Goal: Task Accomplishment & Management: Manage account settings

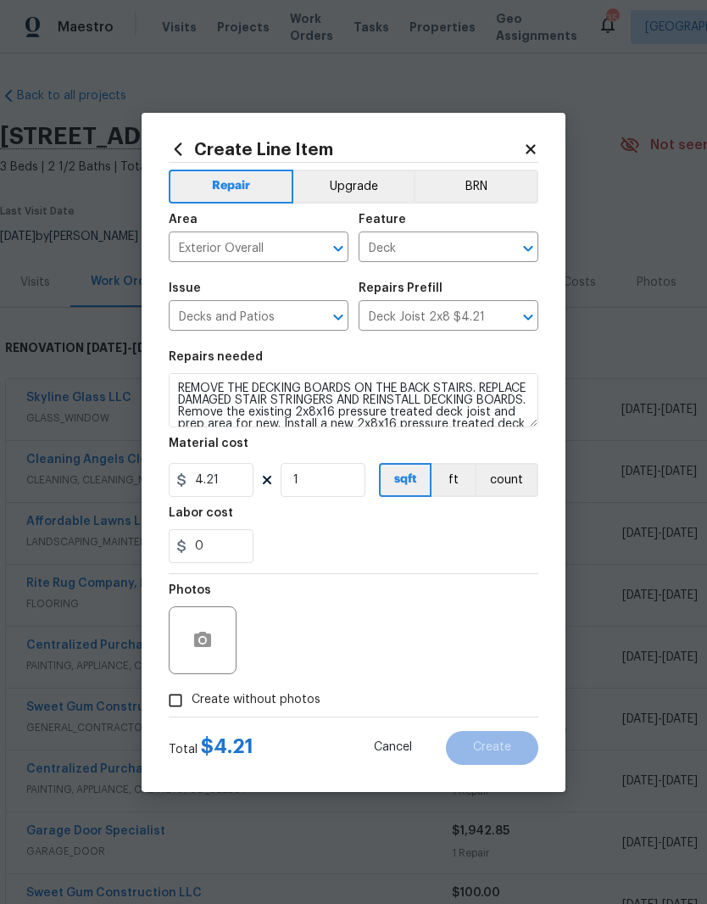
scroll to position [187, 251]
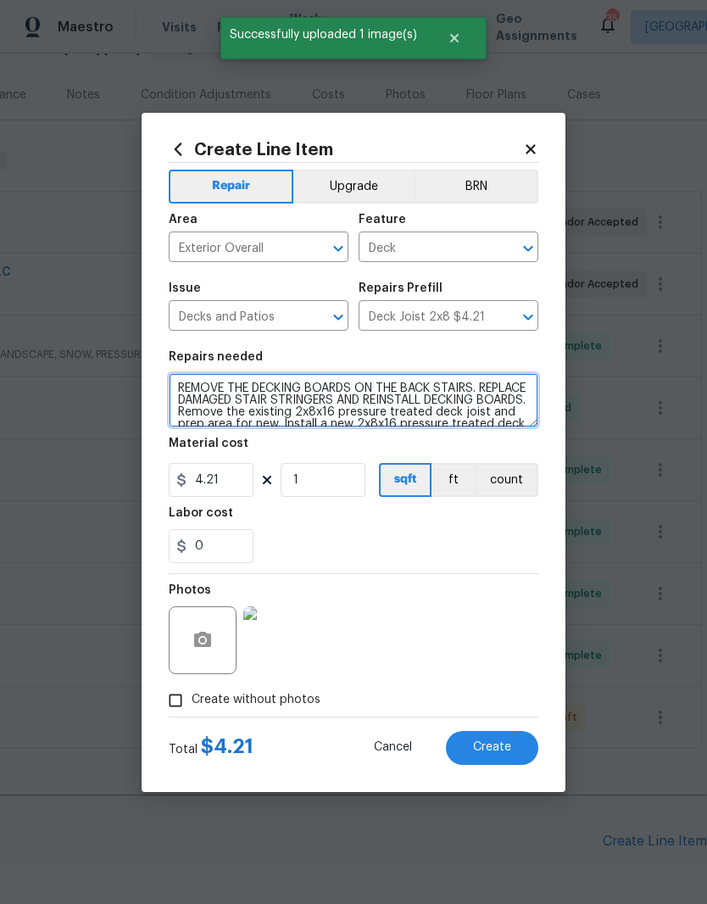
click at [477, 381] on textarea "REMOVE THE DECKING BOARDS ON THE BACK STAIRS. REPLACE DAMAGED STAIR STRINGERS A…" at bounding box center [354, 400] width 370 height 54
click at [472, 386] on textarea "REMOVE THE DECKING BOARDS ON THE BACK STAIRS. REPLACE DAMAGED STAIR STRINGERS A…" at bounding box center [354, 400] width 370 height 54
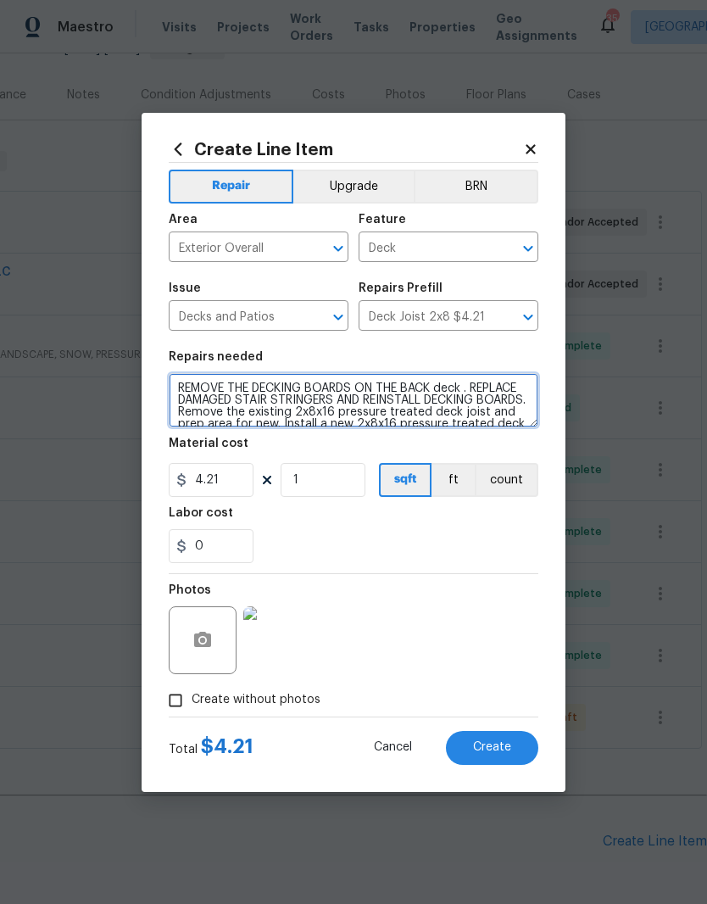
click at [343, 398] on textarea "REMOVE THE DECKING BOARDS ON THE BACK deck . REPLACE DAMAGED STAIR STRINGERS AN…" at bounding box center [354, 400] width 370 height 54
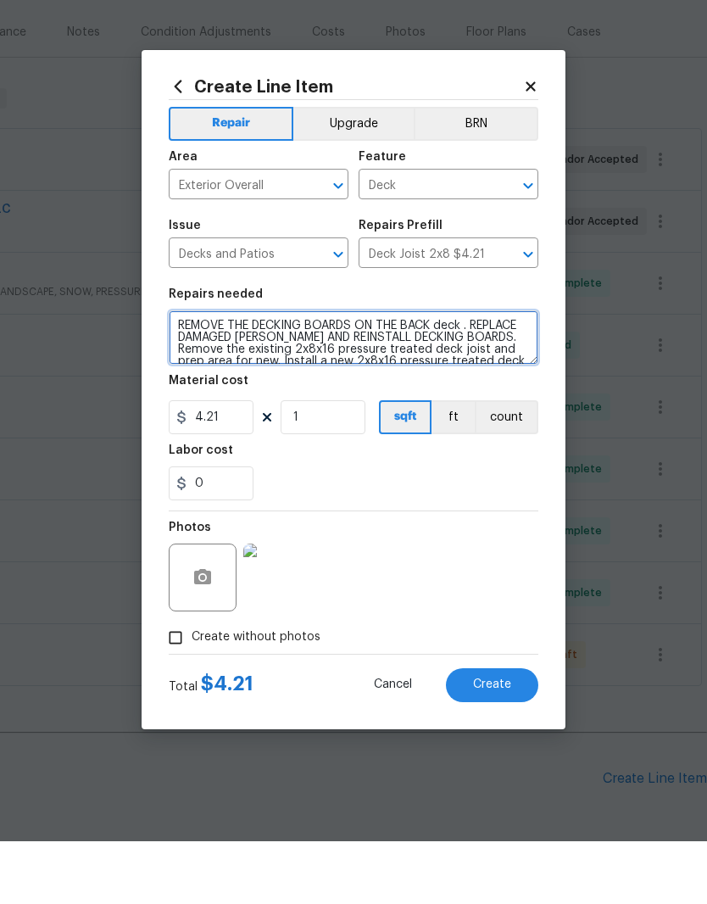
type textarea "REMOVE THE DECKING BOARDS ON THE BACK deck . REPLACE DAMAGED [PERSON_NAME] AND …"
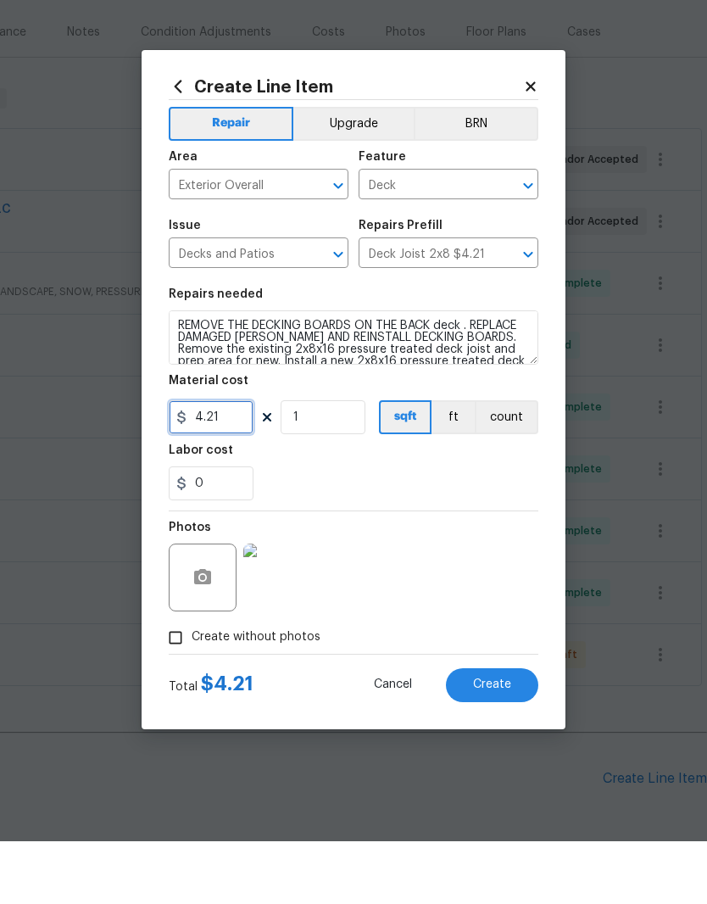
click at [234, 463] on input "4.21" at bounding box center [211, 480] width 85 height 34
type input "200"
click at [404, 529] on div "0" at bounding box center [354, 546] width 370 height 34
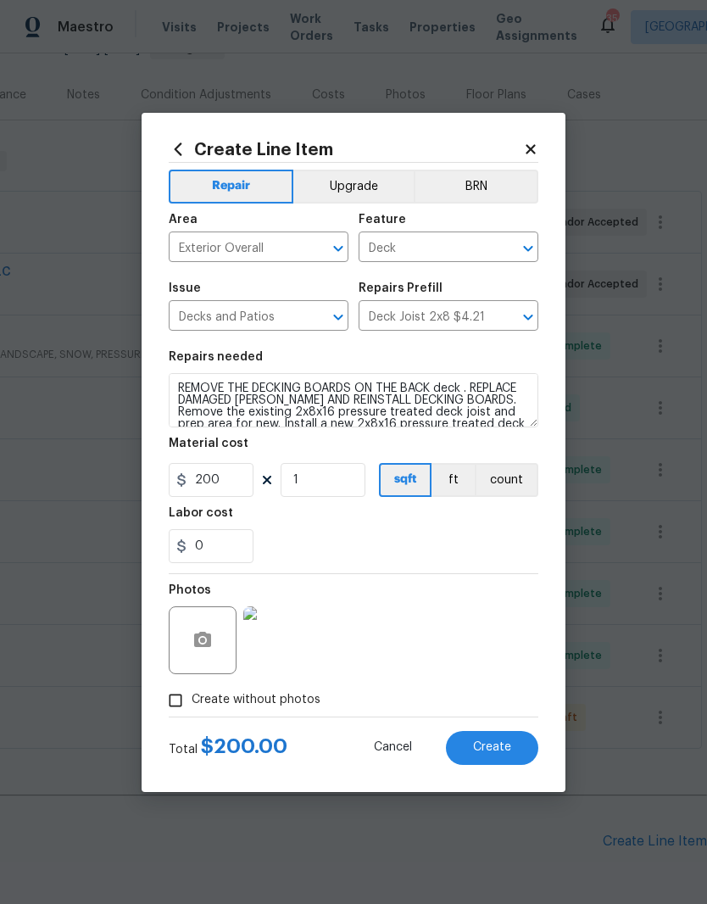
click at [522, 756] on button "Create" at bounding box center [492, 748] width 92 height 34
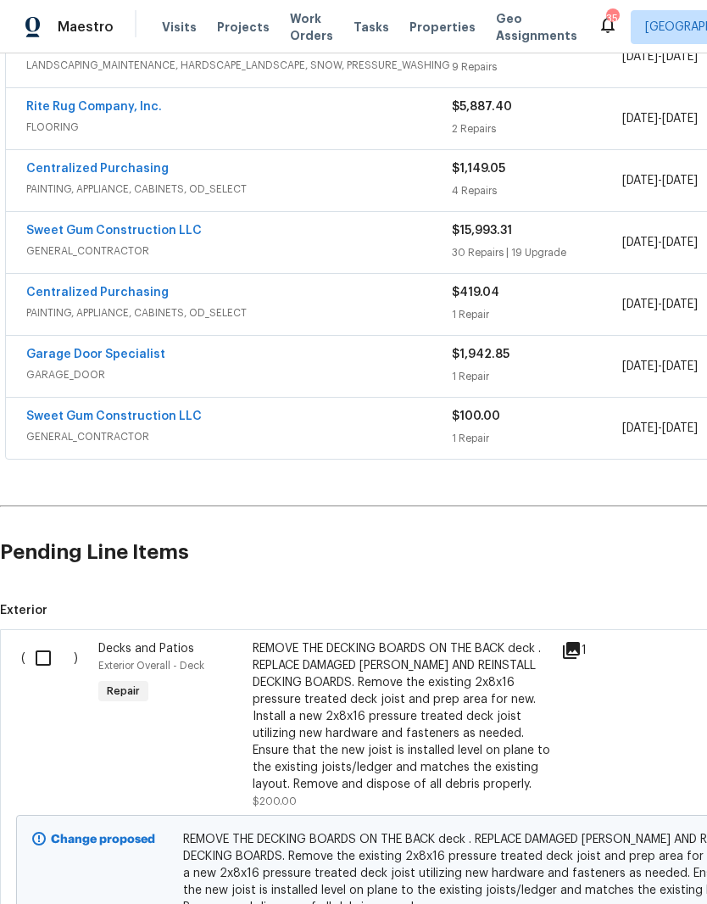
scroll to position [466, 0]
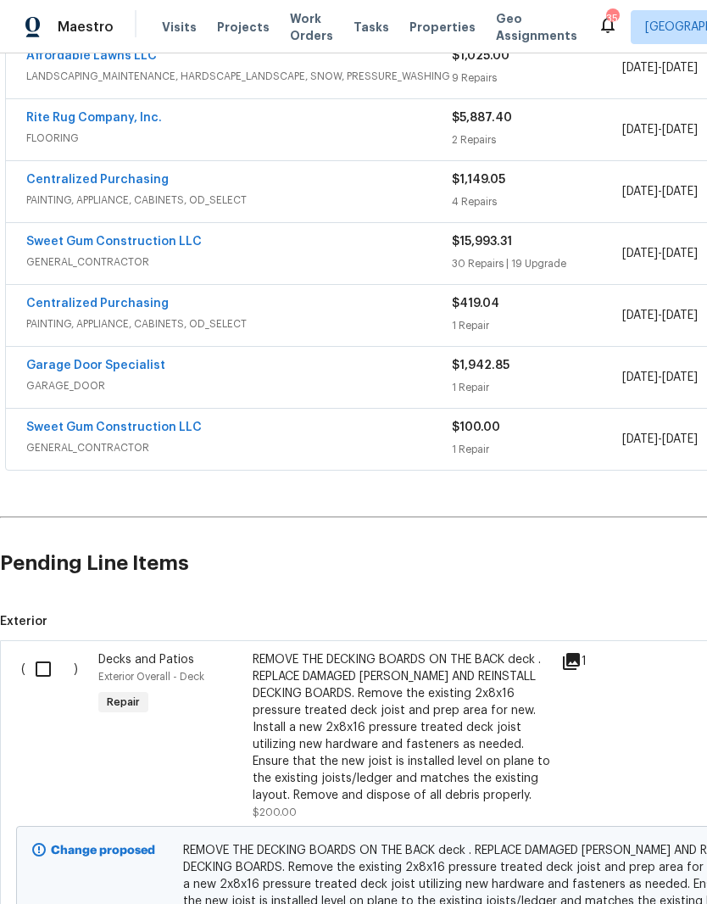
click at [38, 651] on input "checkbox" at bounding box center [49, 669] width 48 height 36
checkbox input "true"
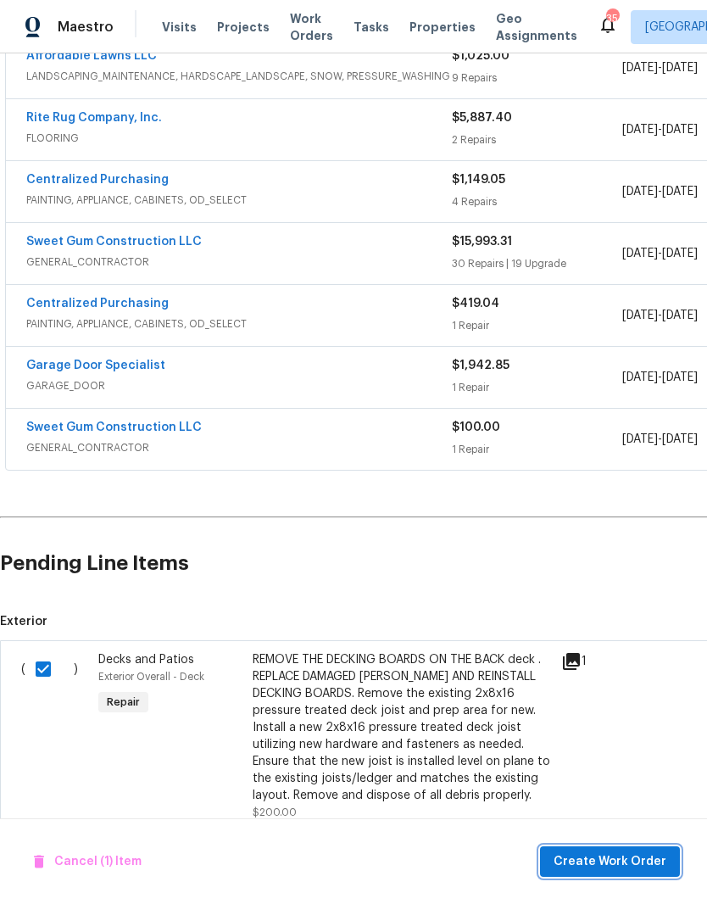
click at [608, 860] on span "Create Work Order" at bounding box center [610, 861] width 113 height 21
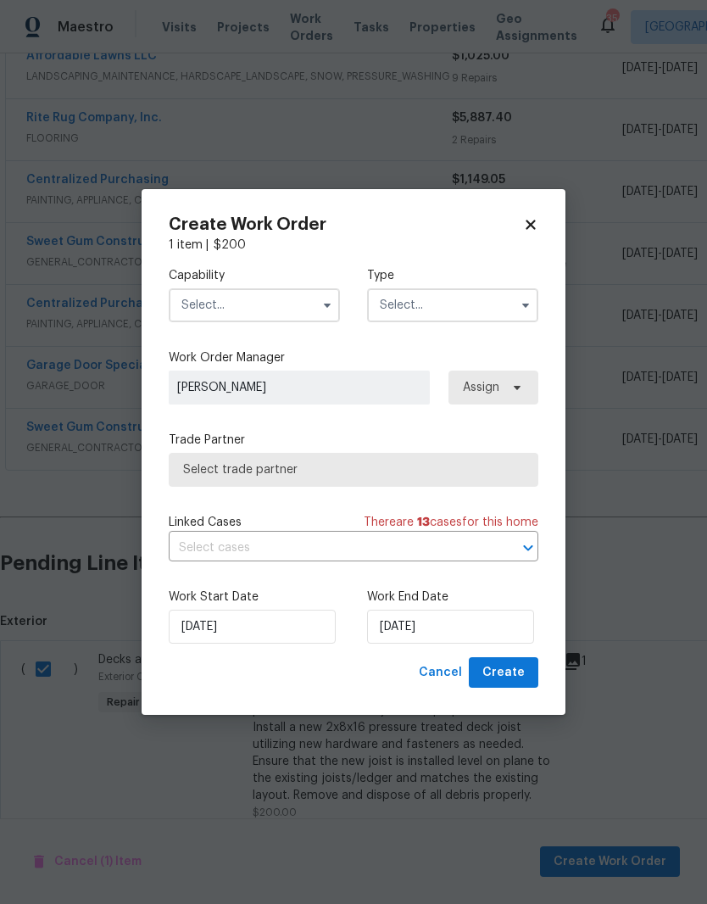
click at [301, 308] on input "text" at bounding box center [254, 305] width 171 height 34
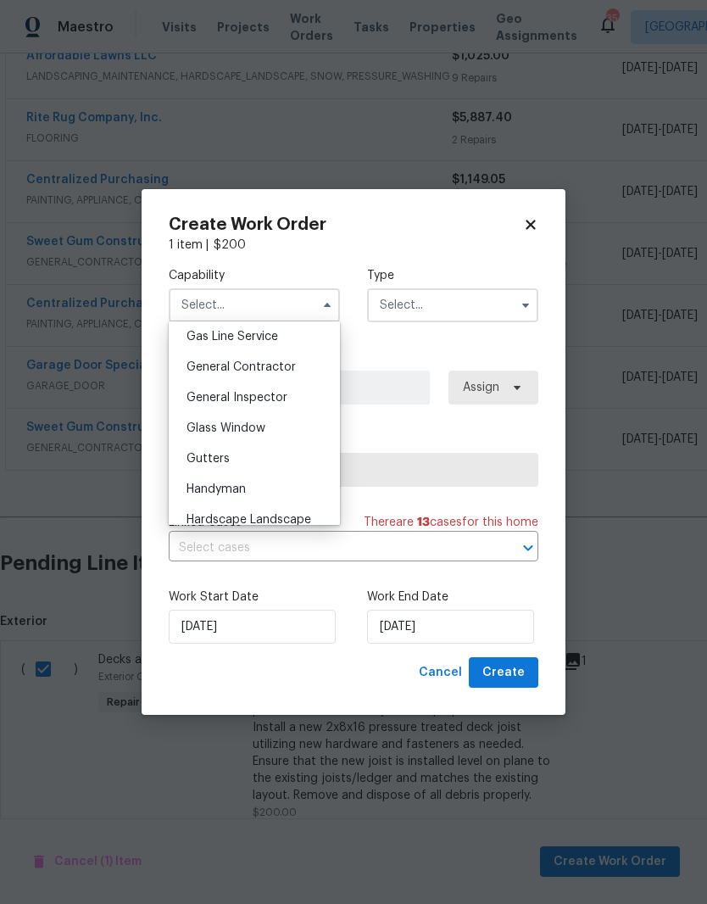
scroll to position [772, 0]
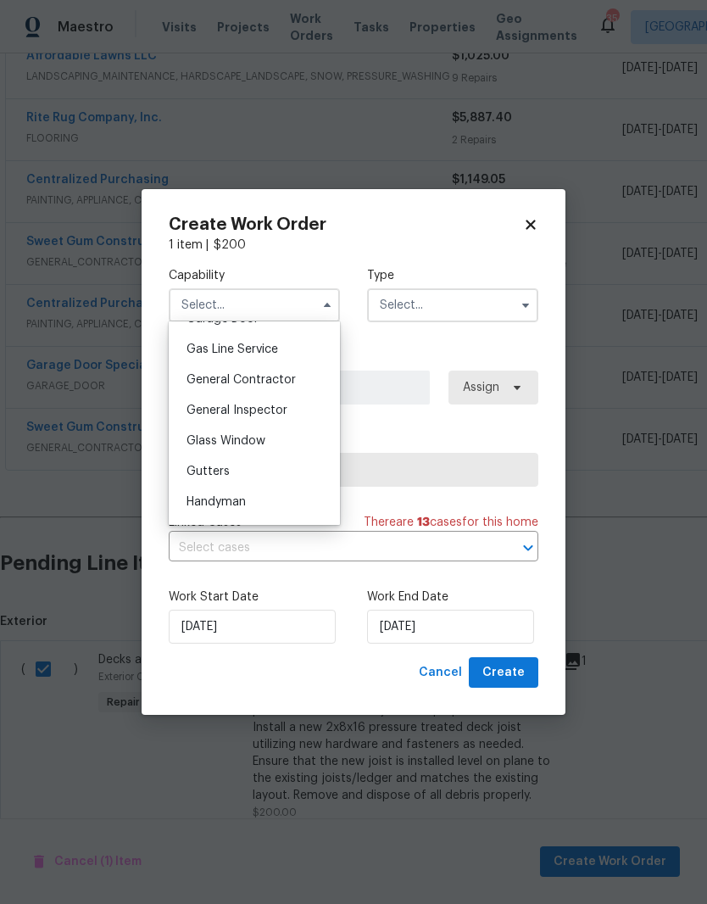
click at [318, 382] on div "General Contractor" at bounding box center [254, 380] width 163 height 31
type input "General Contractor"
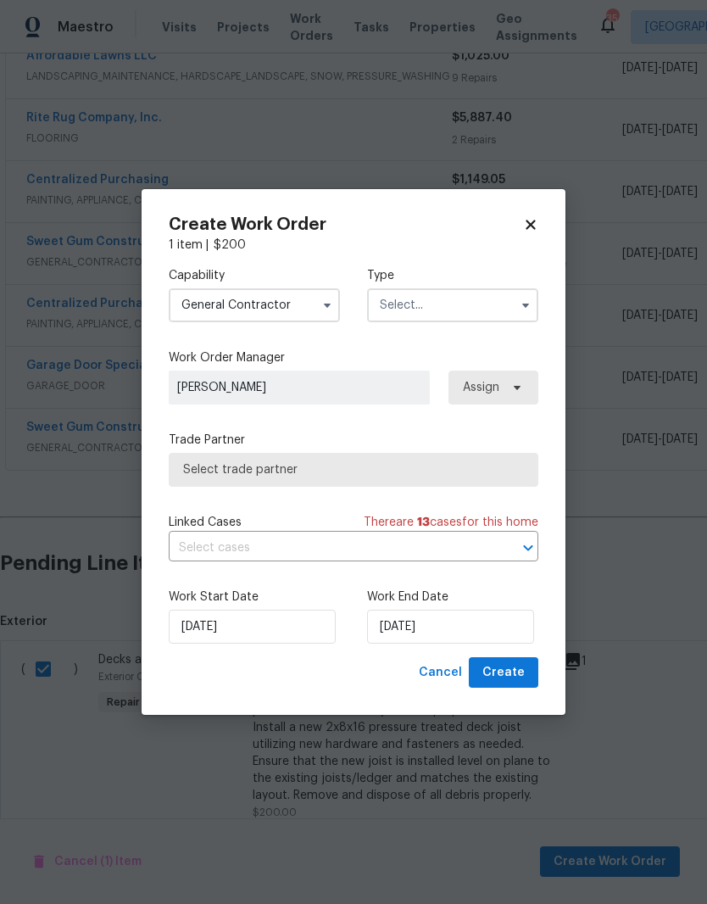
click at [485, 303] on input "text" at bounding box center [452, 305] width 171 height 34
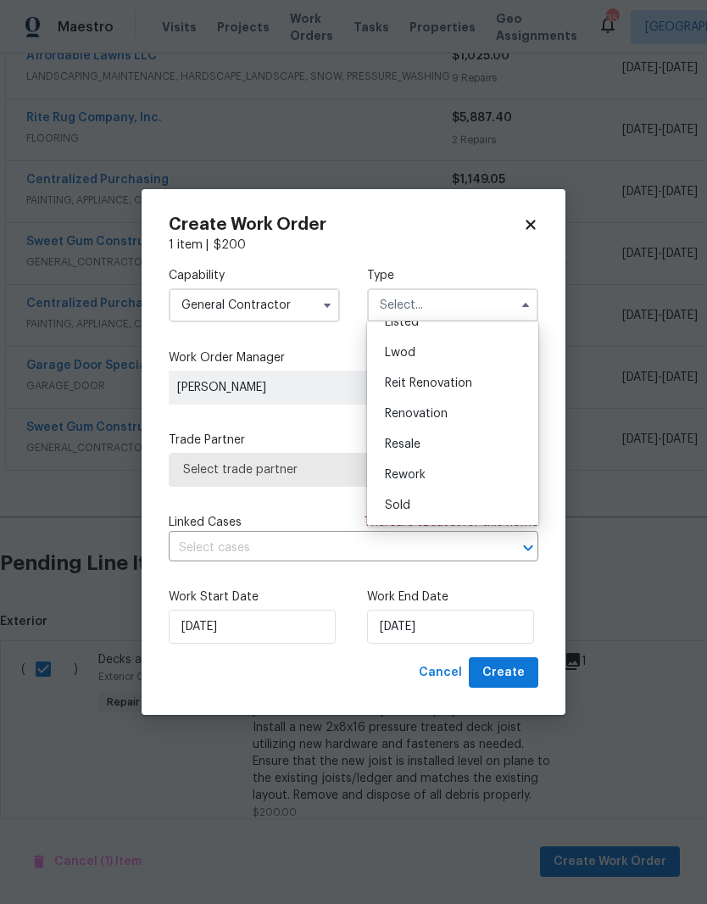
scroll to position [171, 0]
click at [511, 416] on div "Renovation" at bounding box center [452, 414] width 163 height 31
type input "Renovation"
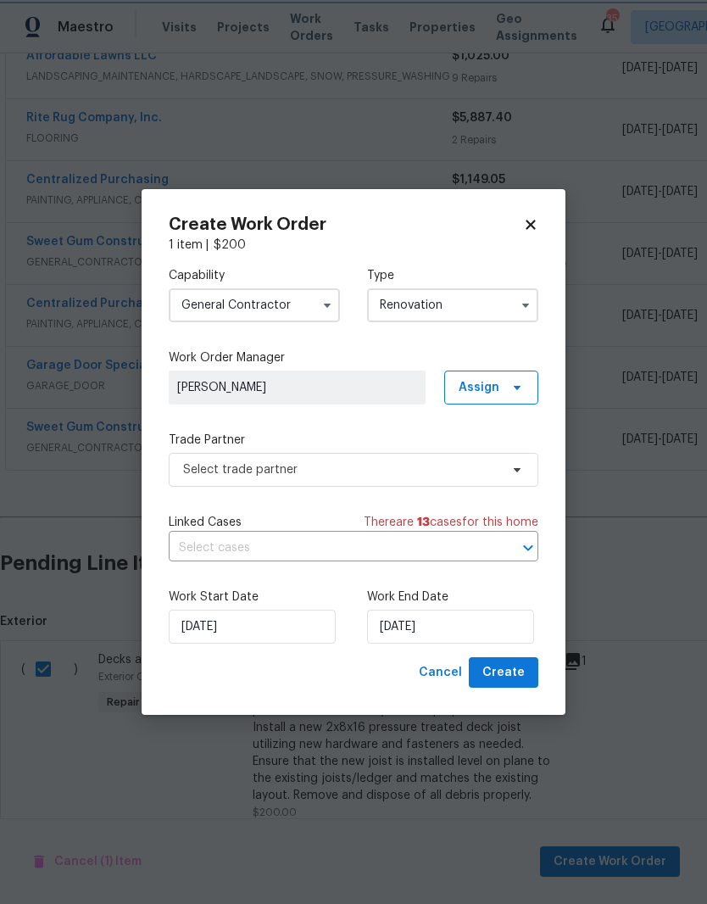
scroll to position [0, 0]
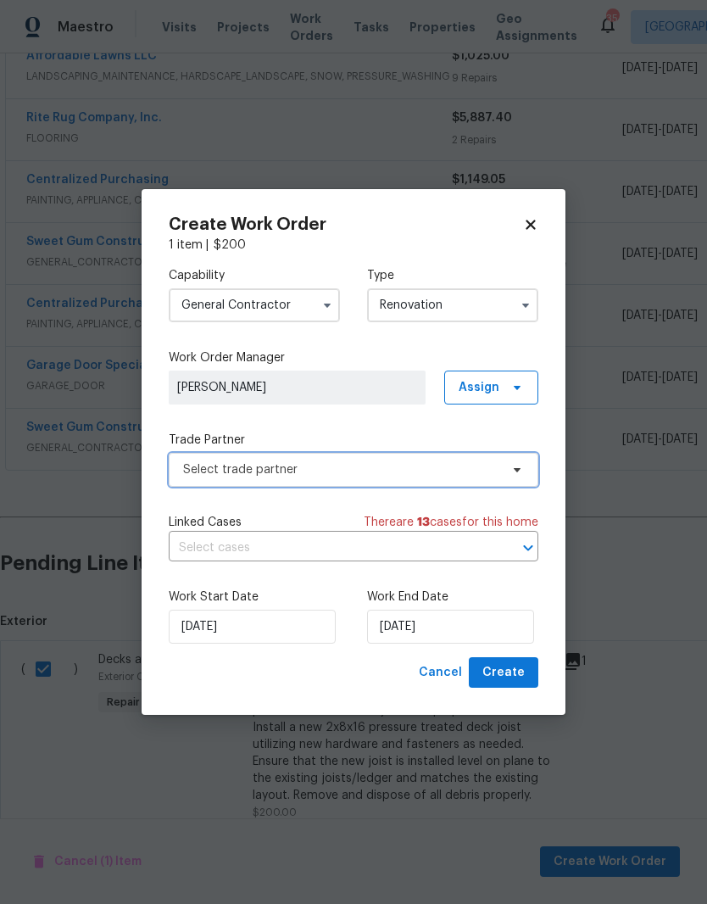
click at [452, 480] on span "Select trade partner" at bounding box center [354, 470] width 370 height 34
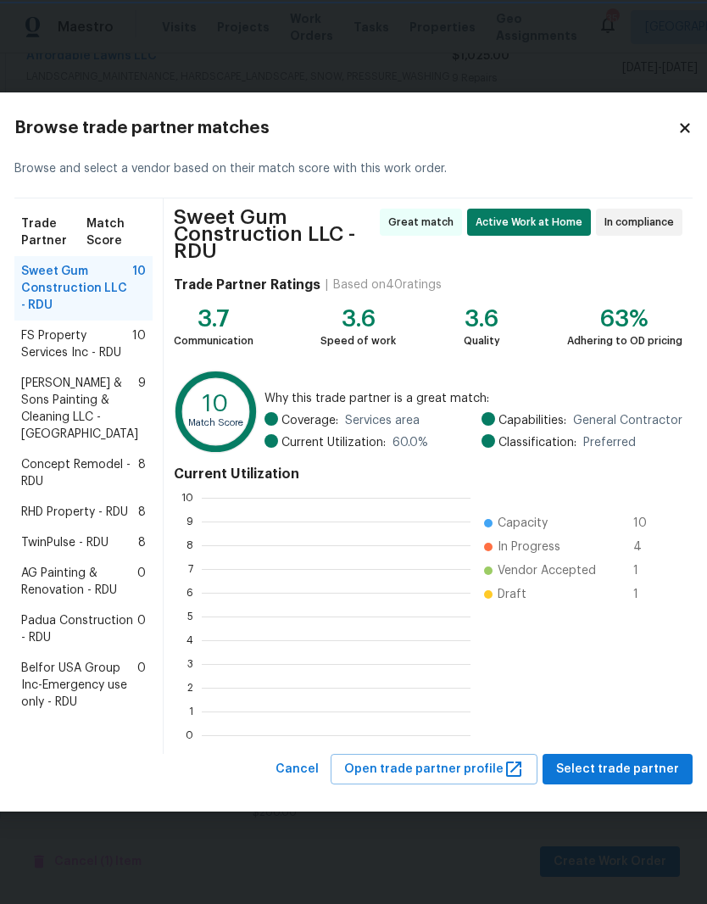
scroll to position [237, 269]
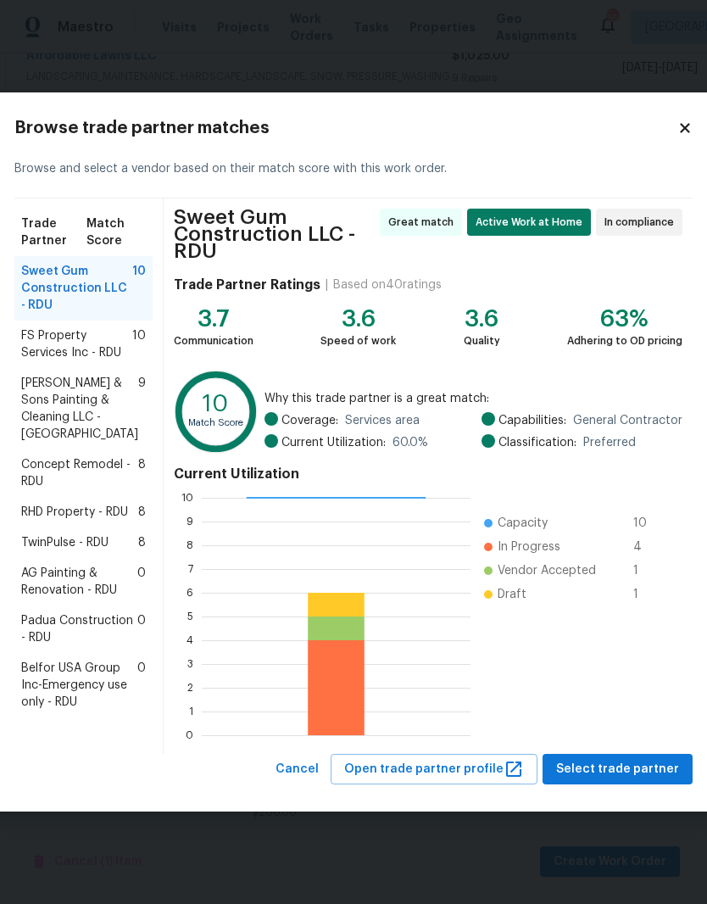
click at [60, 646] on span "Padua Construction - RDU" at bounding box center [79, 629] width 116 height 34
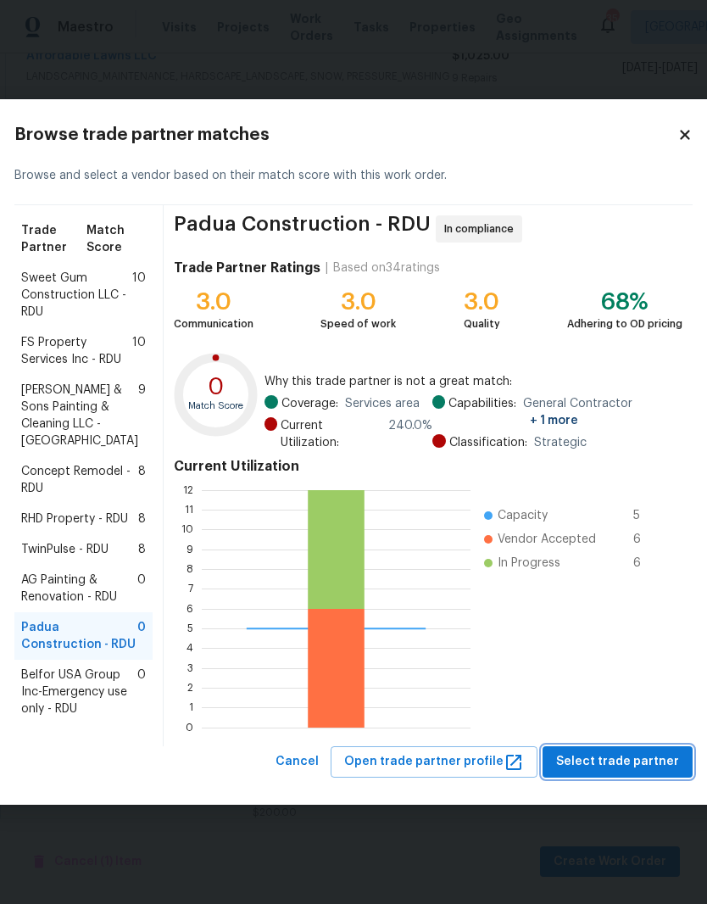
click at [595, 773] on span "Select trade partner" at bounding box center [617, 761] width 123 height 21
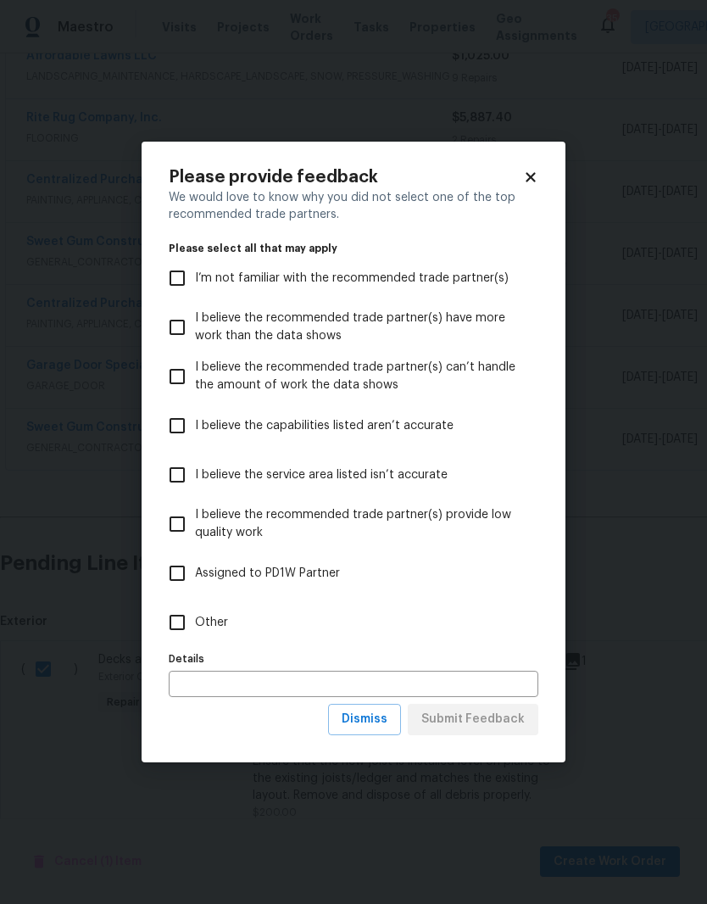
click at [490, 516] on span "I believe the recommended trade partner(s) provide low quality work" at bounding box center [360, 524] width 330 height 36
click at [195, 516] on input "I believe the recommended trade partner(s) provide low quality work" at bounding box center [177, 524] width 36 height 36
checkbox input "true"
click at [516, 726] on span "Submit Feedback" at bounding box center [472, 719] width 103 height 21
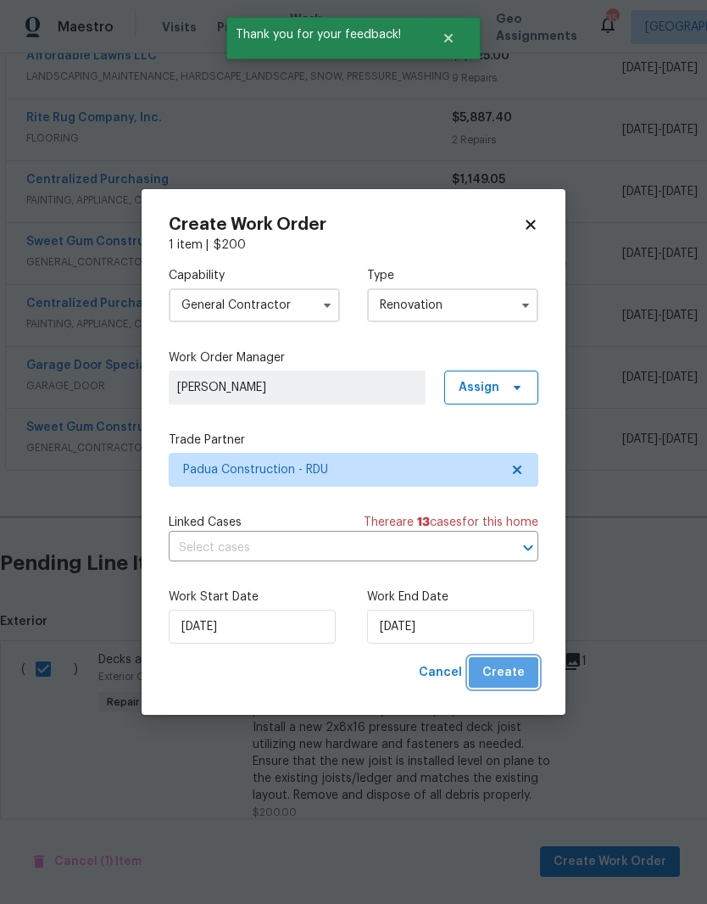
click at [524, 672] on span "Create" at bounding box center [504, 672] width 42 height 21
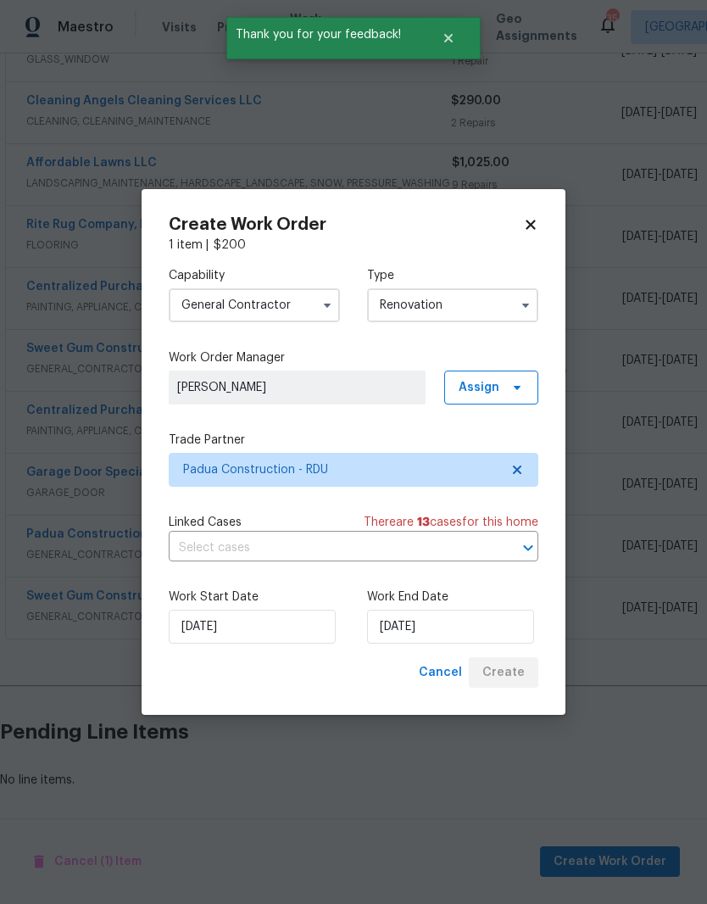
scroll to position [288, 0]
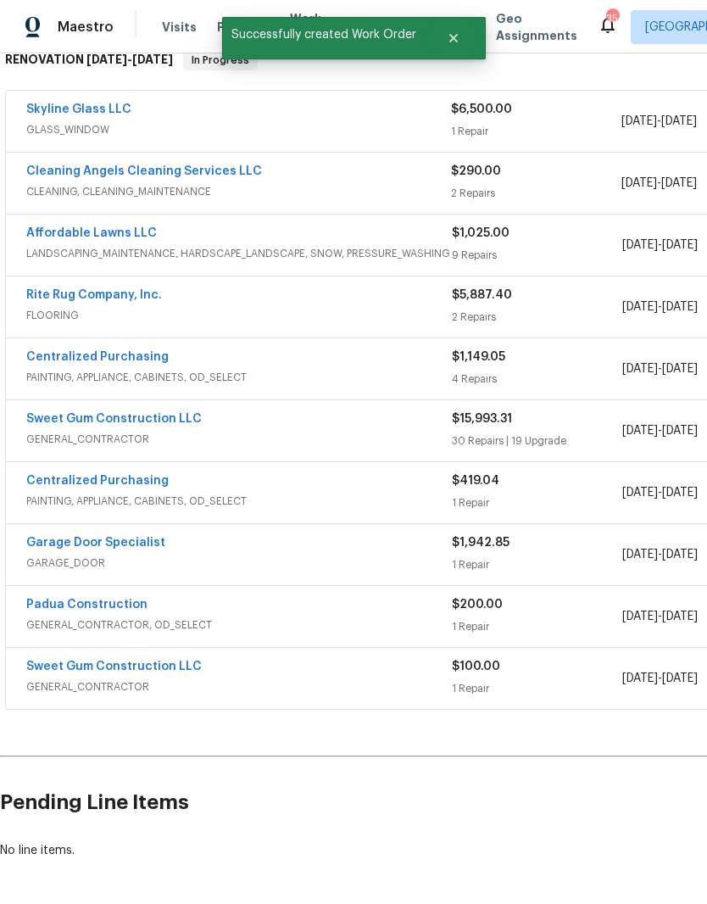
click at [61, 599] on link "Padua Construction" at bounding box center [86, 605] width 121 height 12
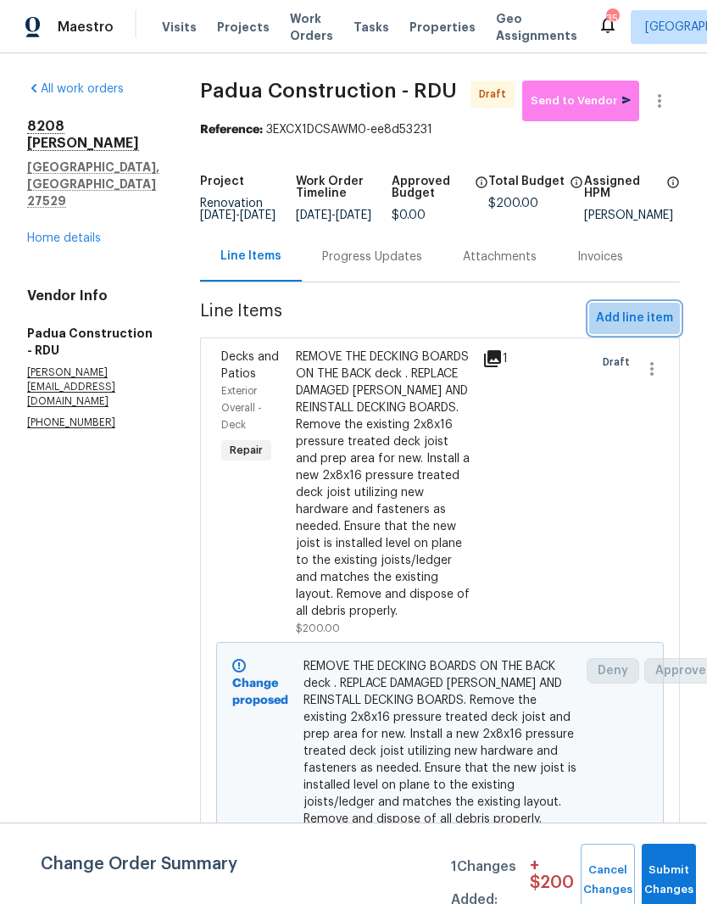
click at [658, 327] on span "Add line item" at bounding box center [634, 318] width 77 height 21
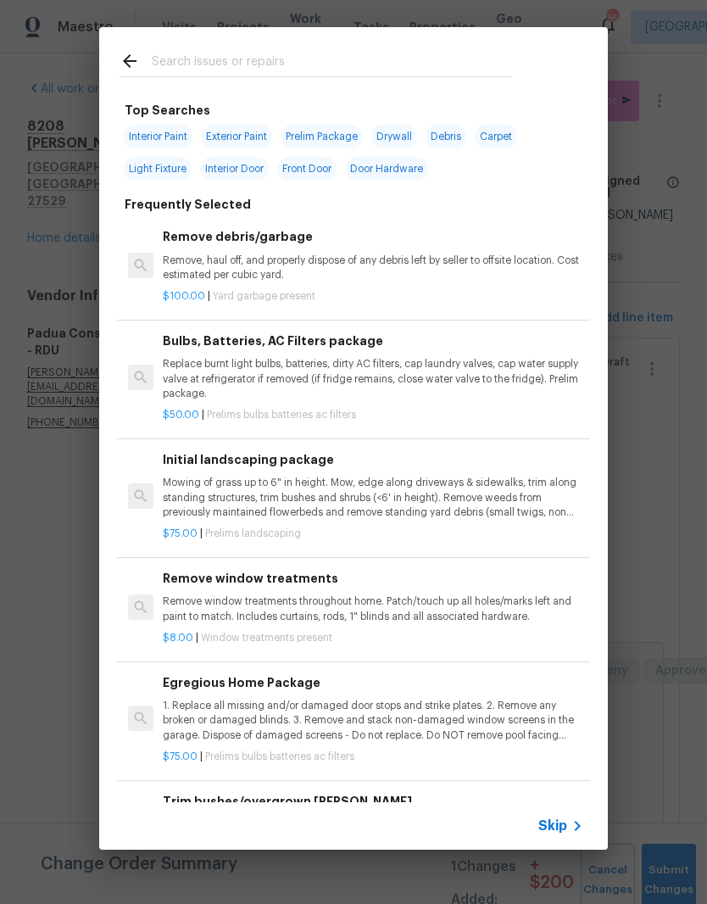
click at [339, 51] on input "text" at bounding box center [332, 63] width 360 height 25
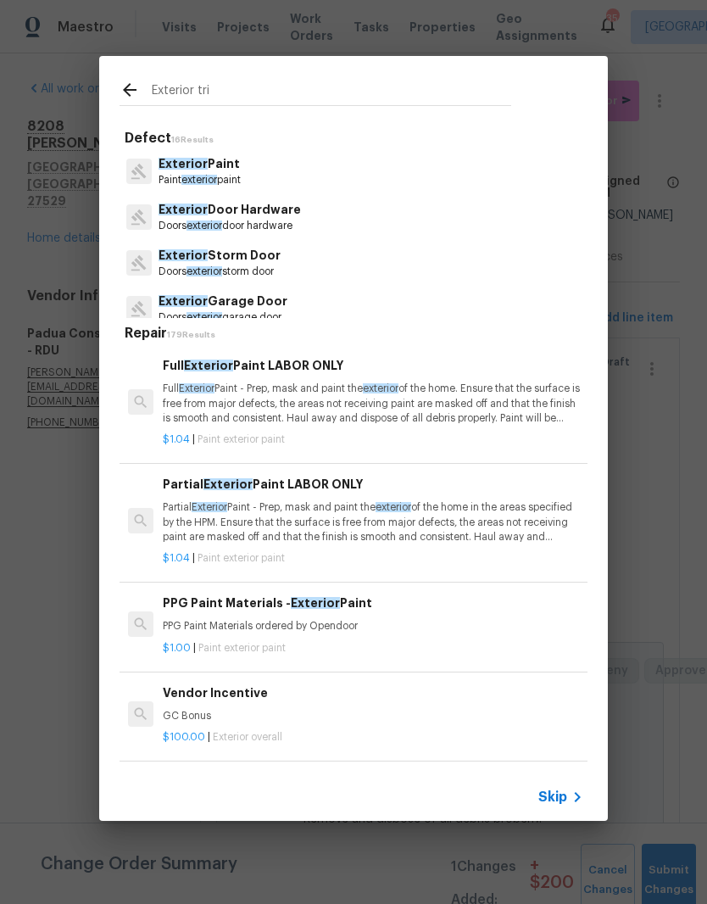
type input "Exterior trim"
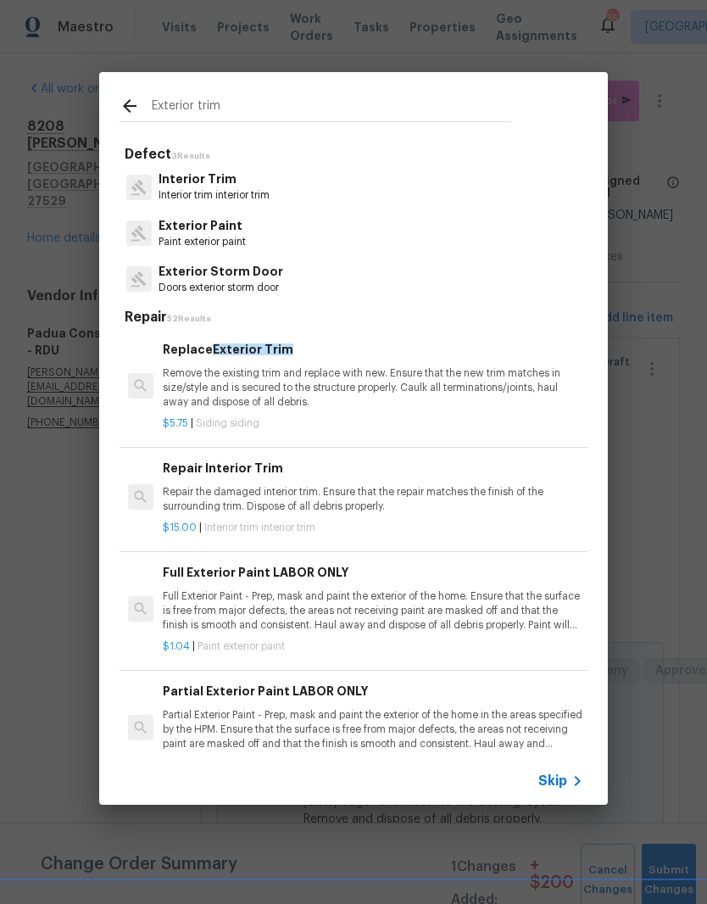
click at [485, 397] on p "Remove the existing trim and replace with new. Ensure that the new trim matches…" at bounding box center [373, 387] width 421 height 43
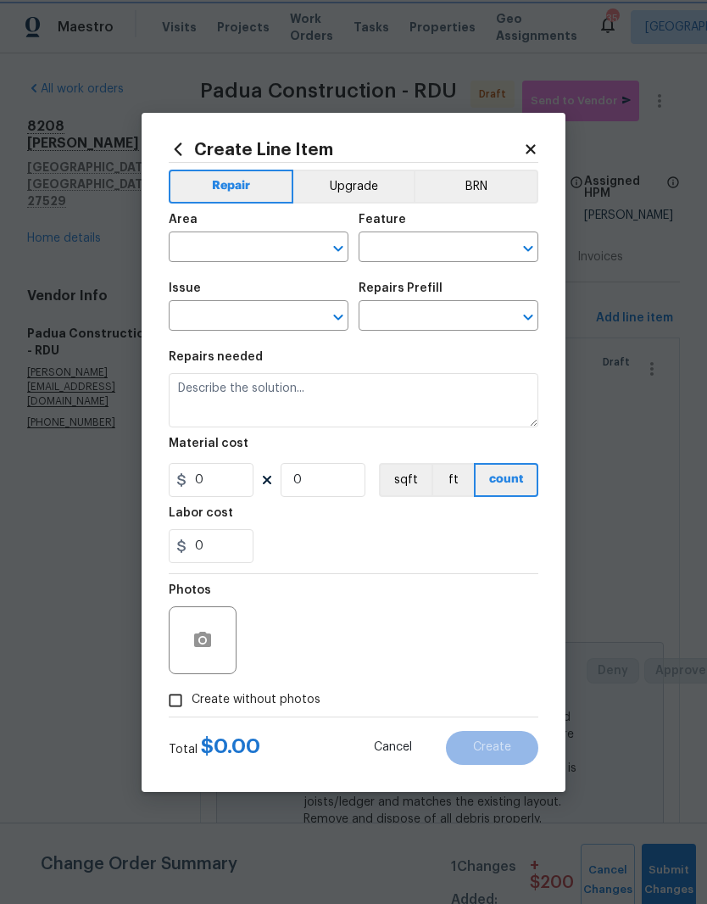
type input "Siding"
type input "Replace Exterior Trim $5.75"
type textarea "Remove the existing trim and replace with new. Ensure that the new trim matches…"
type input "5.75"
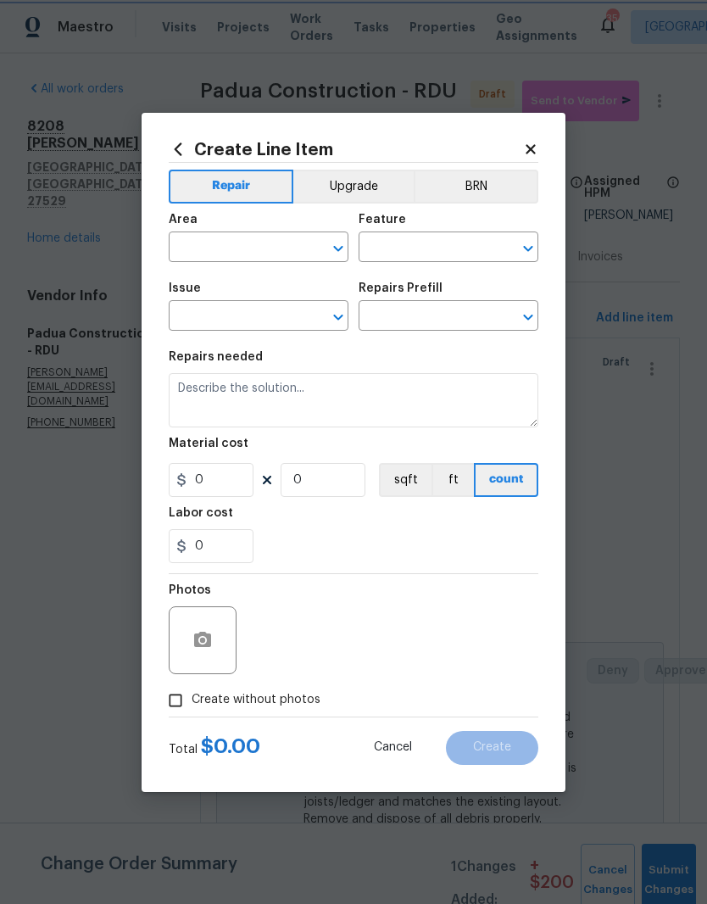
type input "1"
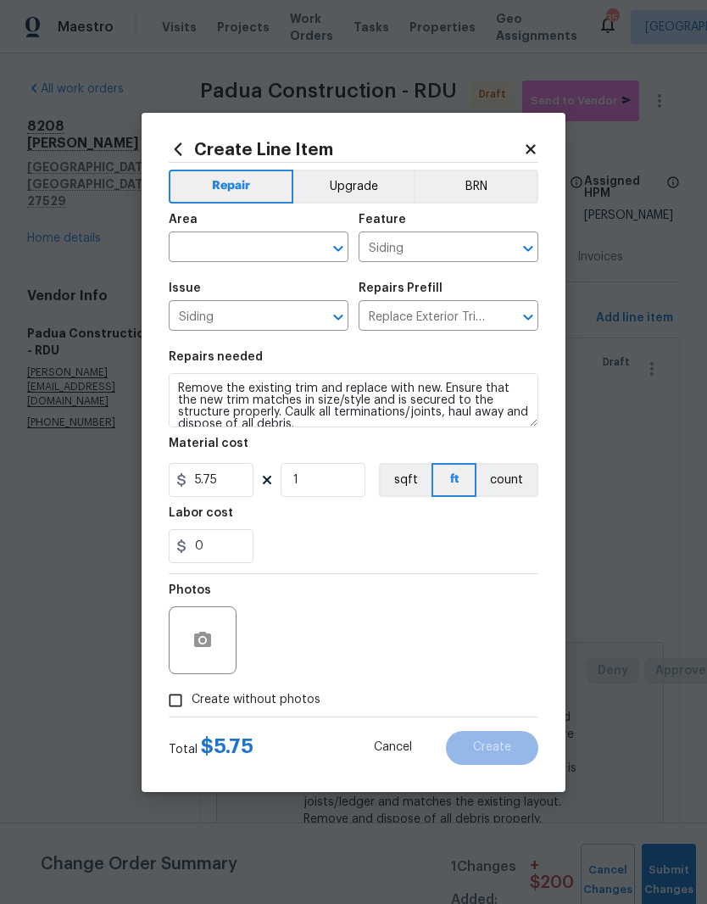
click at [257, 248] on input "text" at bounding box center [235, 249] width 132 height 26
click at [302, 325] on li "Exterior Overall" at bounding box center [259, 314] width 180 height 28
type input "Exterior Overall"
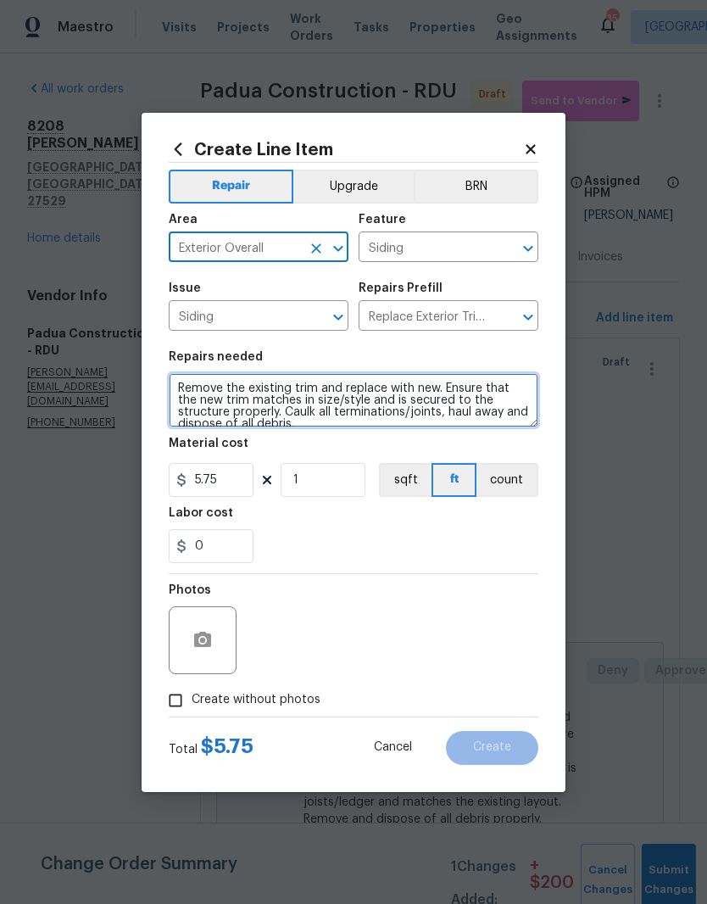
click at [187, 383] on textarea "Remove the existing trim and replace with new. Ensure that the new trim matches…" at bounding box center [354, 400] width 370 height 54
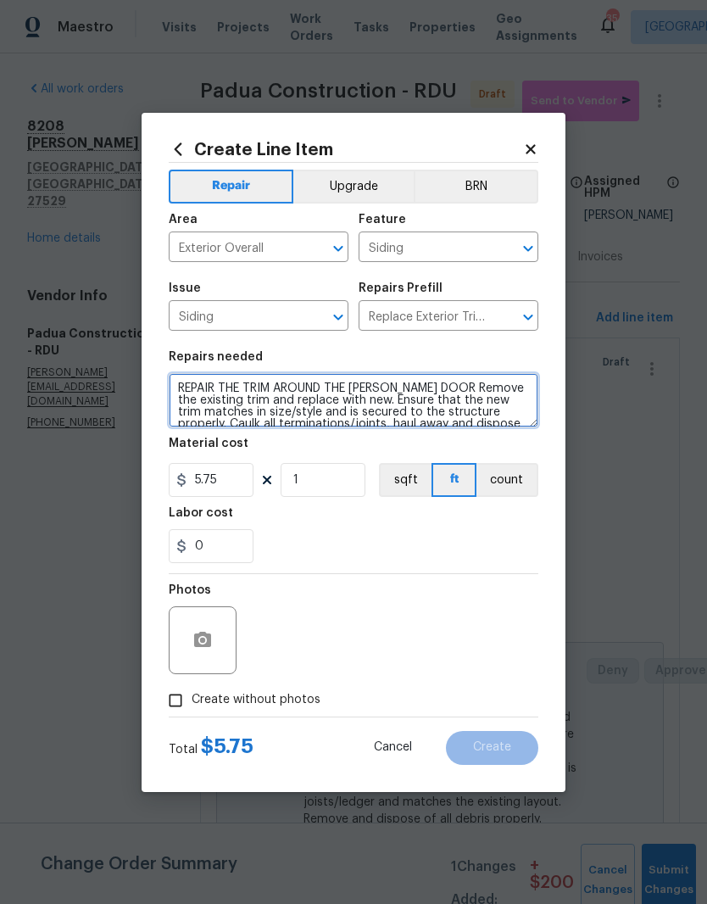
click at [222, 392] on textarea "REPAIR THE TRIM AROUND THE [PERSON_NAME] DOOR Remove the existing trim and repl…" at bounding box center [354, 400] width 370 height 54
click at [245, 388] on textarea "REPAIR THE TRIM AROUND THE [PERSON_NAME] DOOR Remove the existing trim and repl…" at bounding box center [354, 400] width 370 height 54
click at [282, 387] on textarea "REPAIR THE DAMADGED TRIM AROUND THE [PERSON_NAME] DOOR Remove the existing trim…" at bounding box center [354, 400] width 370 height 54
click at [288, 387] on textarea "REPAIR THE DAMADGED TRIM AROUND THE [PERSON_NAME] DOOR Remove the existing trim…" at bounding box center [354, 400] width 370 height 54
click at [282, 390] on textarea "REPAIR THE DAMADGED TRIM AROUND THE [PERSON_NAME] DOOR Remove the existing trim…" at bounding box center [354, 400] width 370 height 54
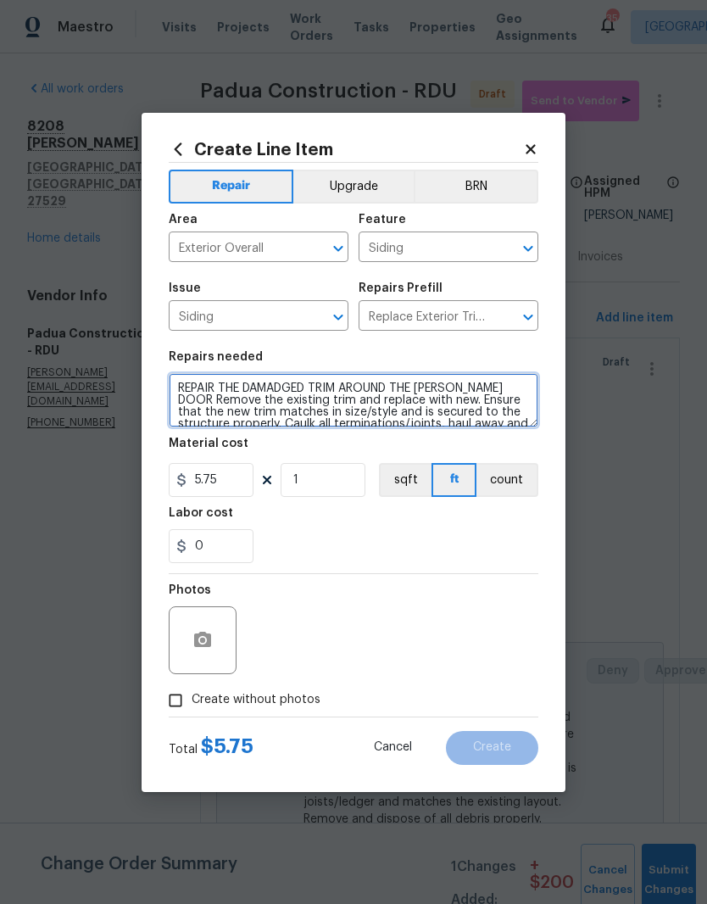
click at [293, 381] on textarea "REPAIR THE DAMADGED TRIM AROUND THE [PERSON_NAME] DOOR Remove the existing trim…" at bounding box center [354, 400] width 370 height 54
click at [282, 381] on textarea "REPAIR THE DAMADGED TRIM AROUND THE [PERSON_NAME] DOOR Remove the existing trim…" at bounding box center [354, 400] width 370 height 54
click at [282, 393] on textarea "REPAIR THE DAMADGED TRIM AROUND THE [PERSON_NAME] DOOR Remove the existing trim…" at bounding box center [354, 400] width 370 height 54
click at [447, 387] on textarea "REPAIR THE DAMAGED TRIM AROUND THE [PERSON_NAME] DOOR Remove the existing trim …" at bounding box center [354, 400] width 370 height 54
click at [514, 387] on textarea "REPAIR THE DAMAGED TRIM AROUND THE FRONT DOOR Remove the existing trim and repl…" at bounding box center [354, 400] width 370 height 54
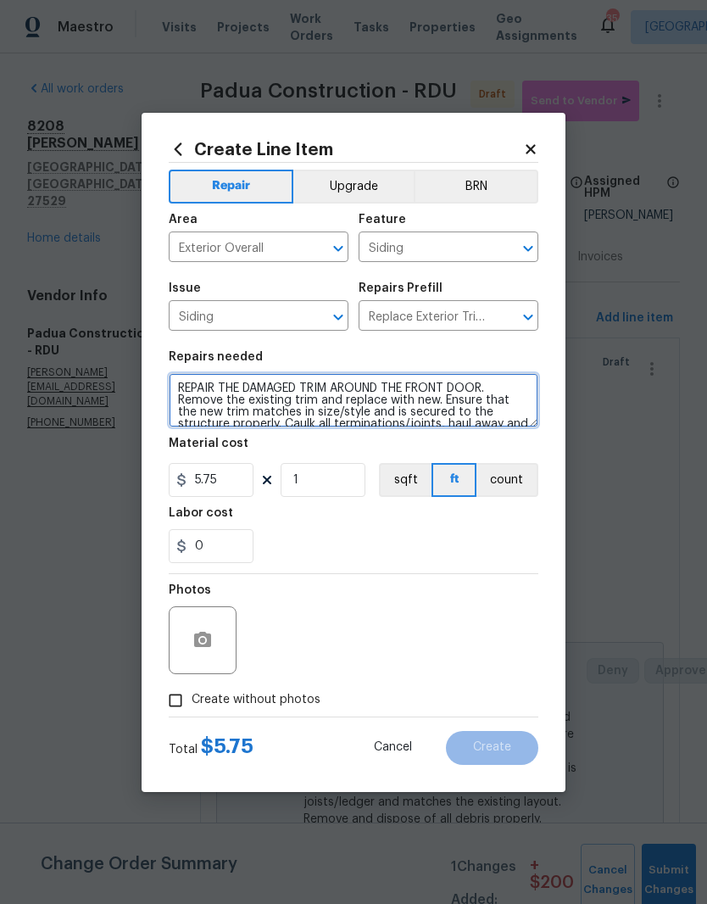
type textarea "REPAIR THE DAMAGED TRIM AROUND THE FRONT DOOR. Remove the existing trim and rep…"
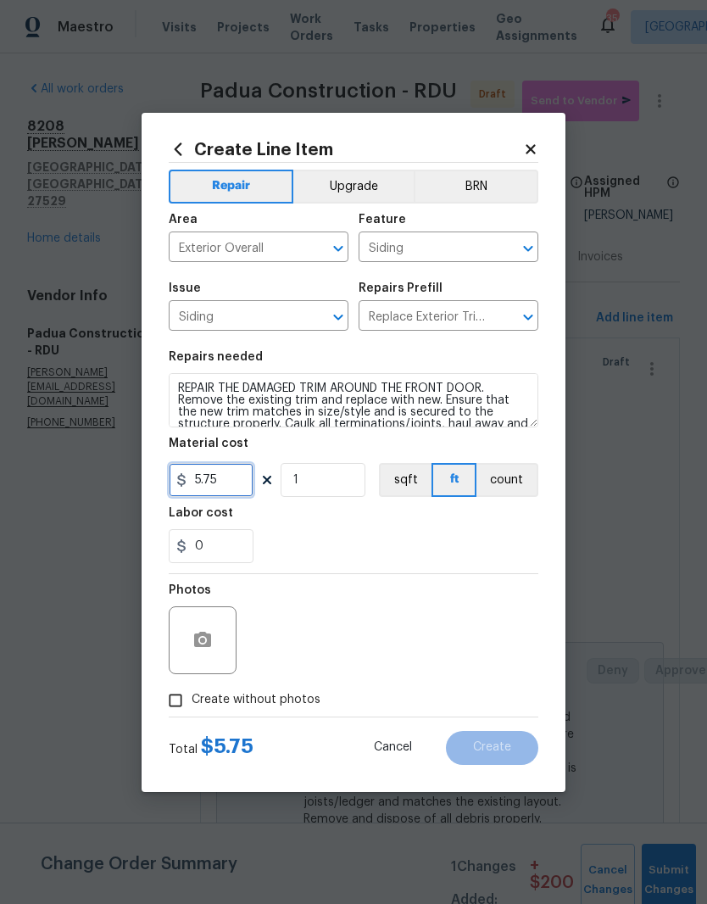
click at [223, 484] on input "5.75" at bounding box center [211, 480] width 85 height 34
type input "150"
click at [379, 532] on div "0" at bounding box center [354, 546] width 370 height 34
click at [213, 655] on button "button" at bounding box center [202, 640] width 41 height 41
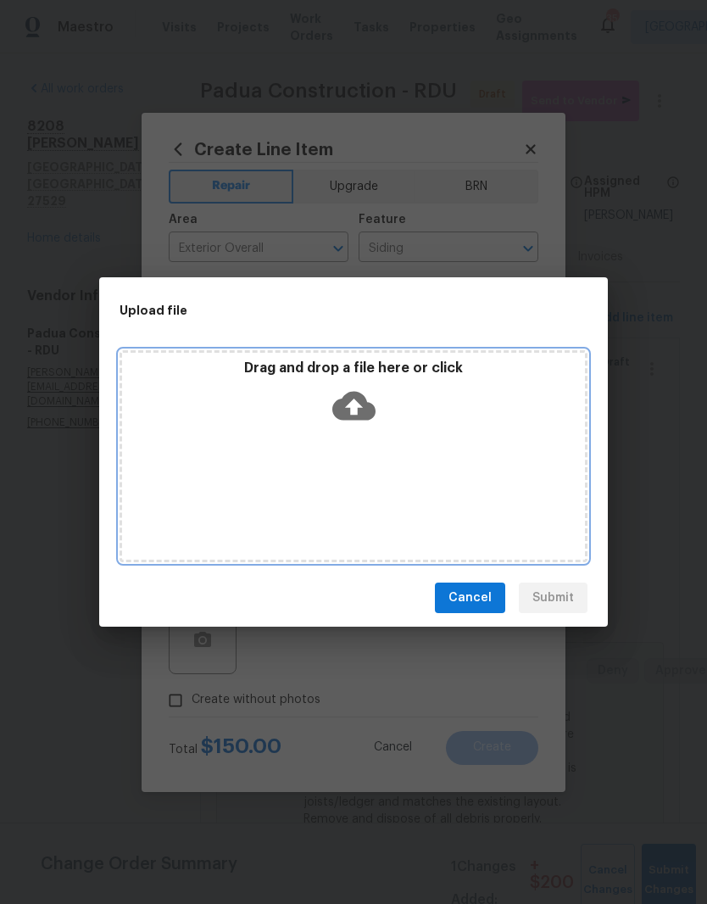
click at [464, 465] on div "Drag and drop a file here or click" at bounding box center [354, 456] width 468 height 212
click at [393, 409] on div "Drag and drop a file here or click" at bounding box center [353, 396] width 463 height 73
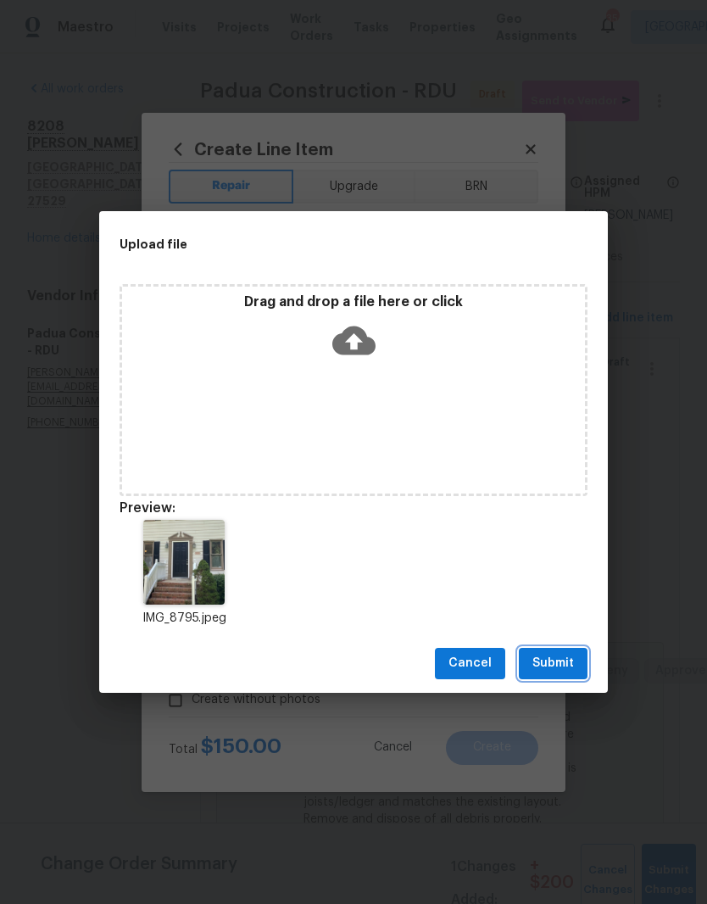
click at [572, 667] on span "Submit" at bounding box center [554, 663] width 42 height 21
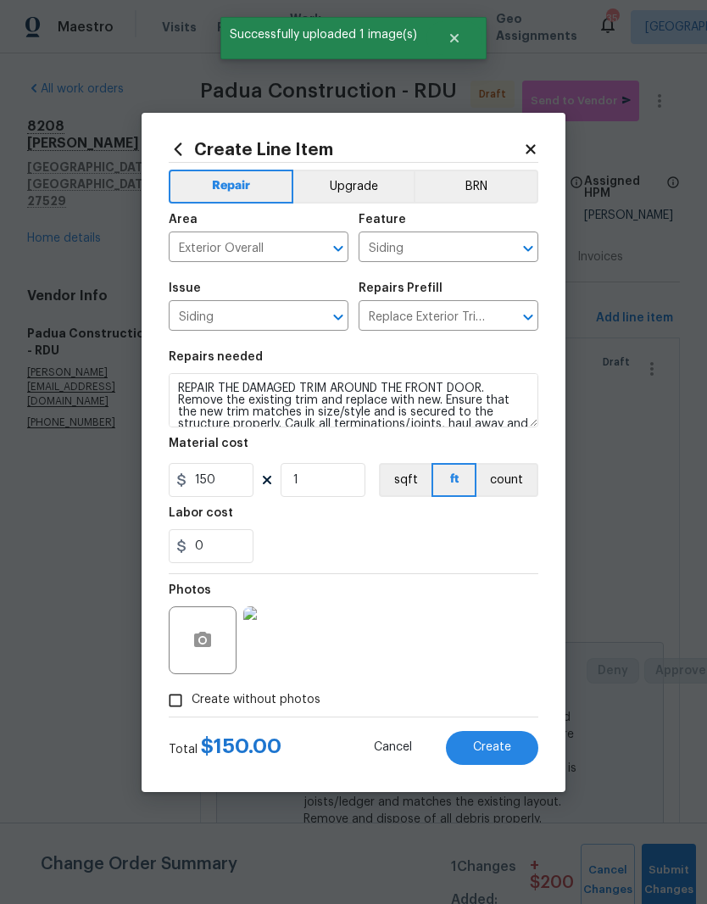
click at [515, 757] on button "Create" at bounding box center [492, 748] width 92 height 34
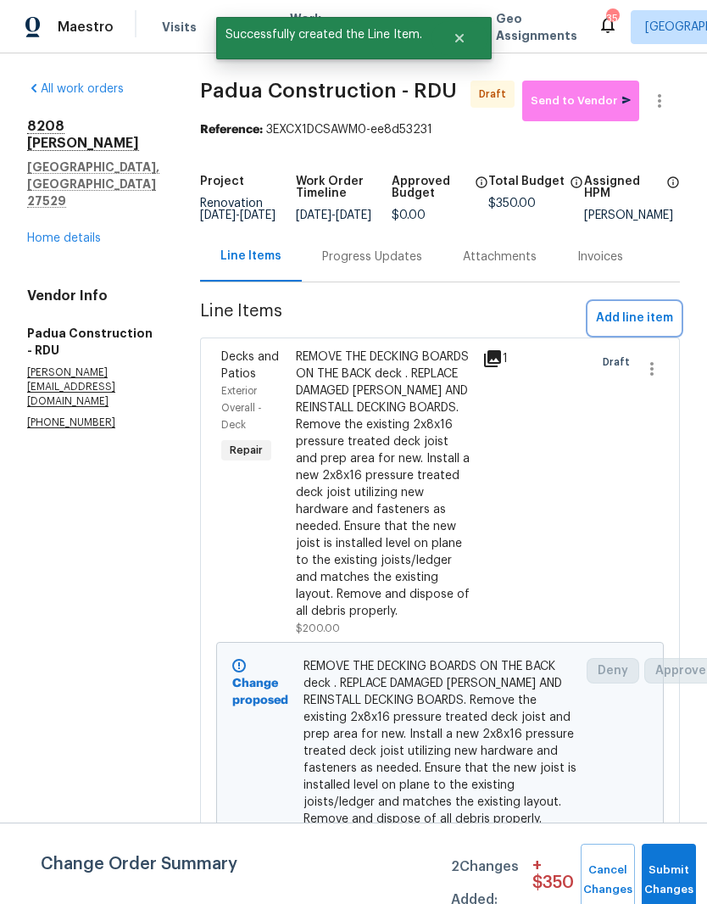
click at [670, 328] on span "Add line item" at bounding box center [634, 318] width 77 height 21
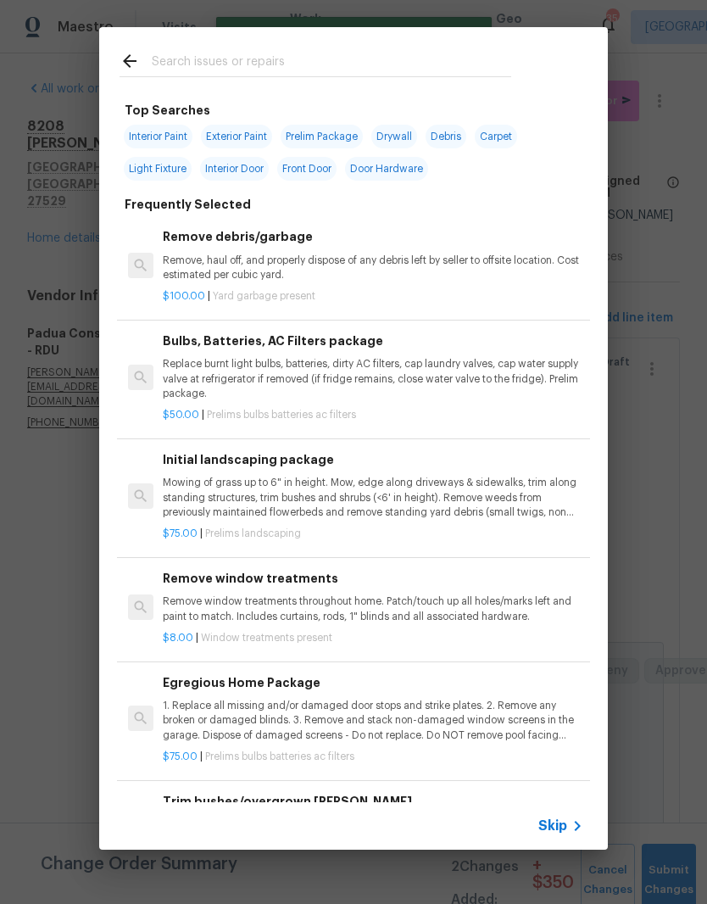
click at [466, 64] on input "text" at bounding box center [332, 63] width 360 height 25
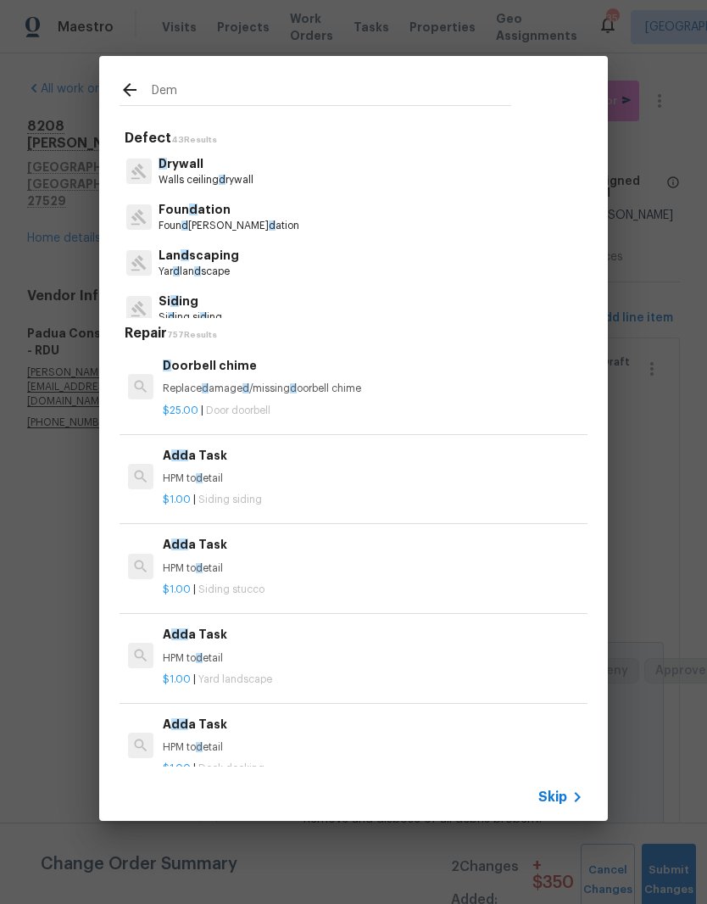
type input "Demo"
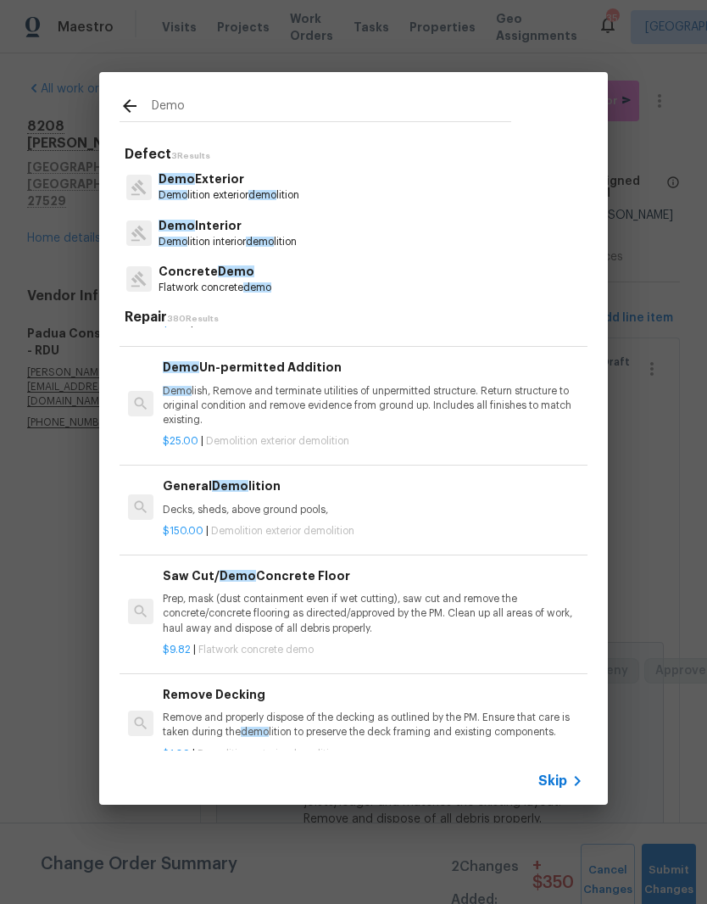
scroll to position [86, 0]
click at [415, 504] on p "Decks, sheds, above ground pools," at bounding box center [373, 511] width 421 height 14
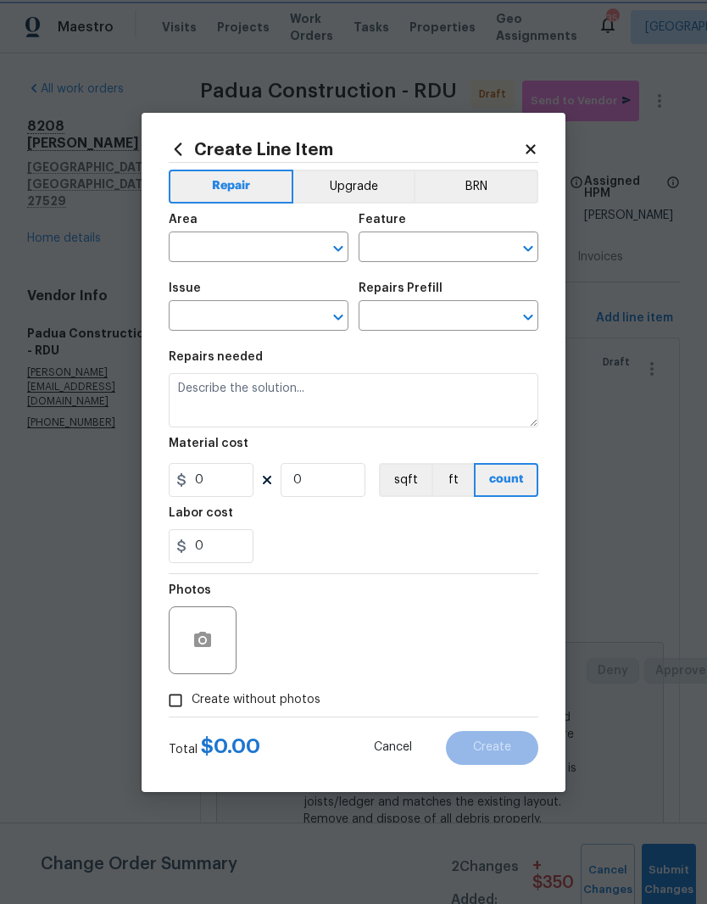
type input "Demolition"
type input "Demo Exterior"
type input "General Demolition $150.00"
type textarea "Decks, sheds, above ground pools,"
type input "150"
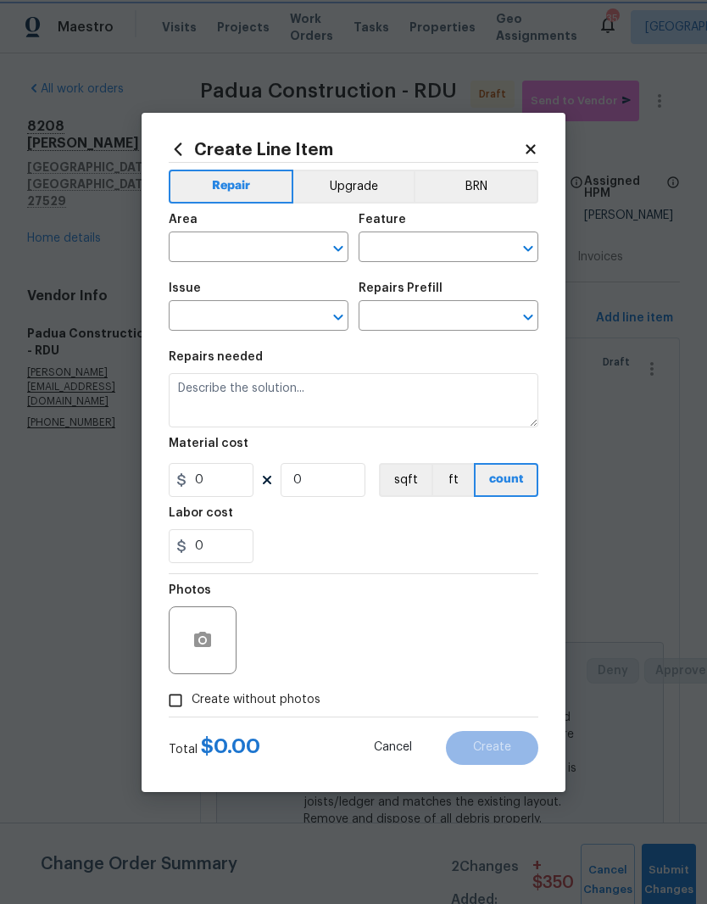
type input "1"
click at [380, 516] on div "Labor cost" at bounding box center [354, 518] width 370 height 22
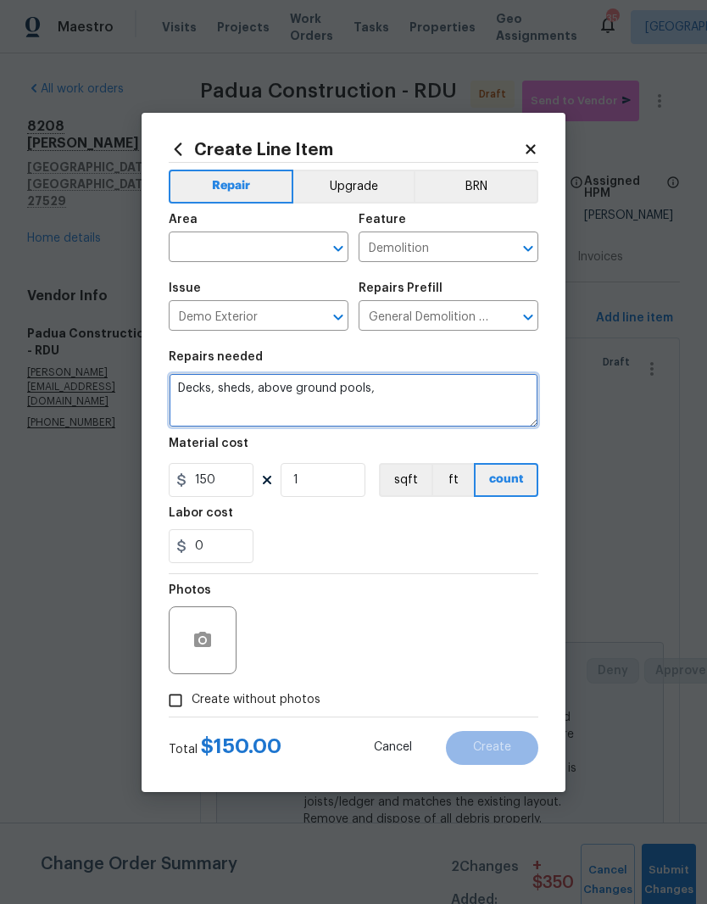
click at [438, 388] on textarea "Decks, sheds, above ground pools," at bounding box center [354, 400] width 370 height 54
type textarea "Decks,"
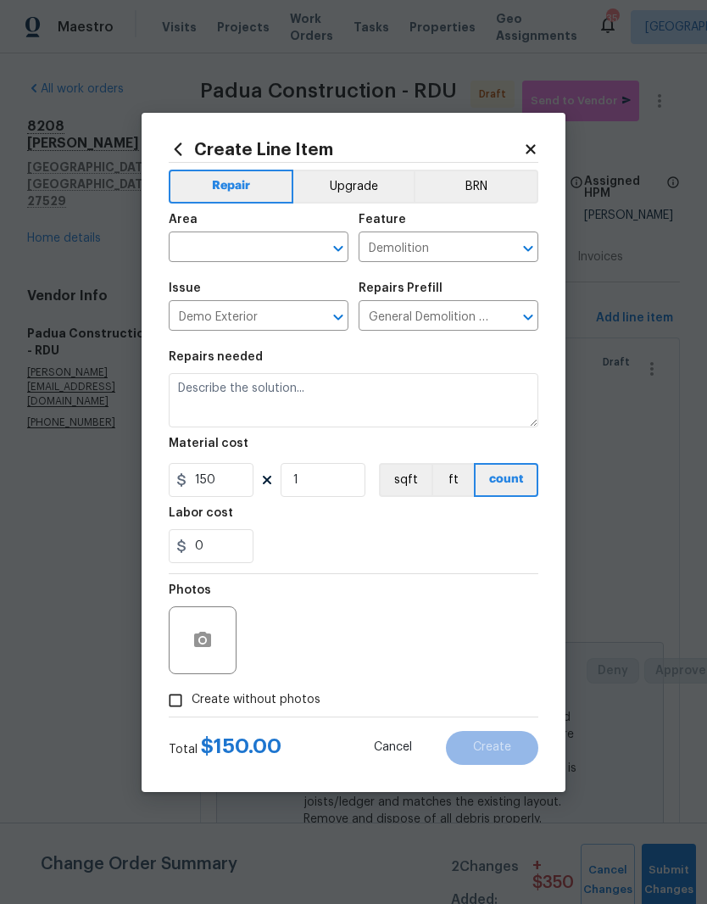
click at [255, 256] on input "text" at bounding box center [235, 249] width 132 height 26
click at [303, 295] on li "Deck / Balcony" at bounding box center [259, 286] width 180 height 28
type input "Deck / Balcony"
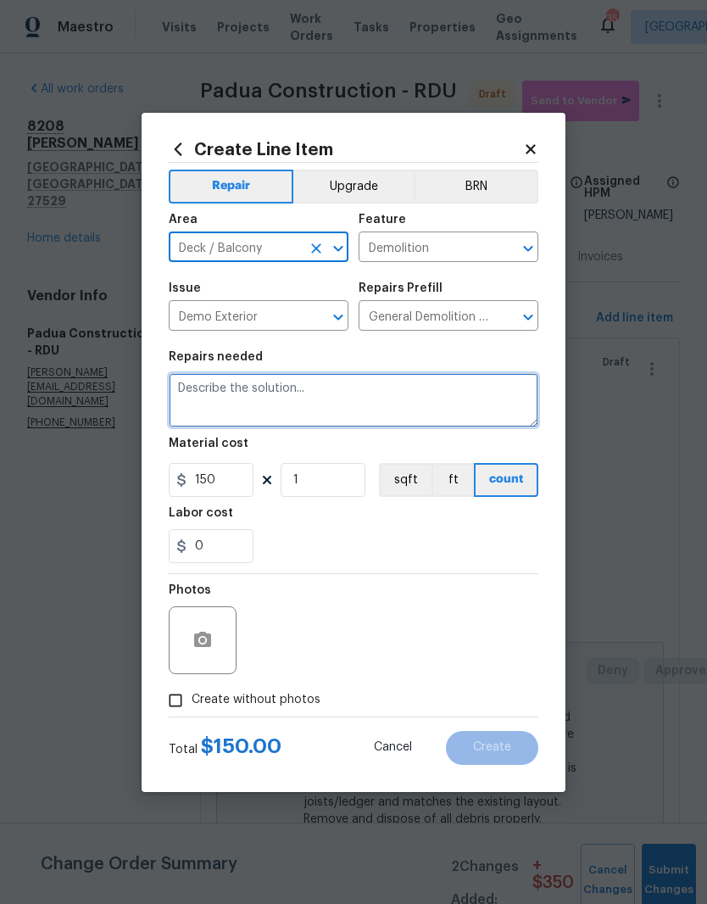
click at [276, 391] on textarea at bounding box center [354, 400] width 370 height 54
type textarea "R"
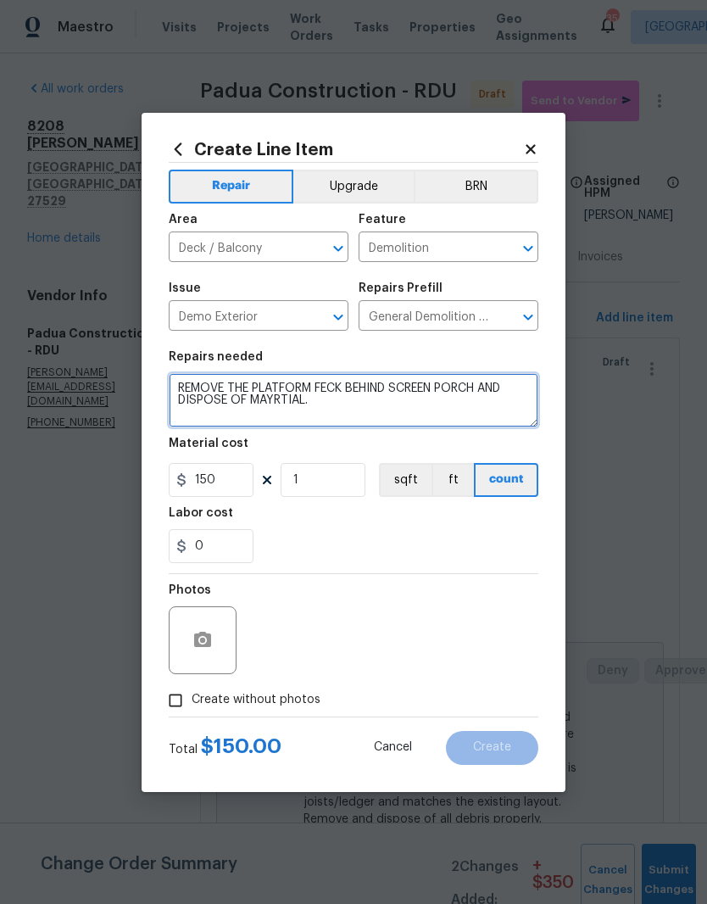
click at [294, 397] on textarea "REMOVE THE PLATFORM FECK BEHIND SCREEN PORCH AND DISPOSE OF MAYRTIAL." at bounding box center [354, 400] width 370 height 54
click at [287, 396] on textarea "REMOVE THE PLATFORM FECK BEHIND SCREEN PORCH AND DISPOSE OF MAYRTIAL." at bounding box center [354, 400] width 370 height 54
click at [282, 394] on textarea "REMOVE THE PLATFORM FECK BEHIND SCREEN PORCH AND DISPOSE OF MAYRTIAL." at bounding box center [354, 400] width 370 height 54
click at [288, 406] on textarea "REMOVE THE PLATFORM FECK BEHIND SCREEN PORCH AND DISPOSE OF MAYRTIAL." at bounding box center [354, 400] width 370 height 54
type textarea "REMOVE THE PLATFORM FECK BEHIND SCREEN PORCH AND DISPOSE OF MATERIAL."
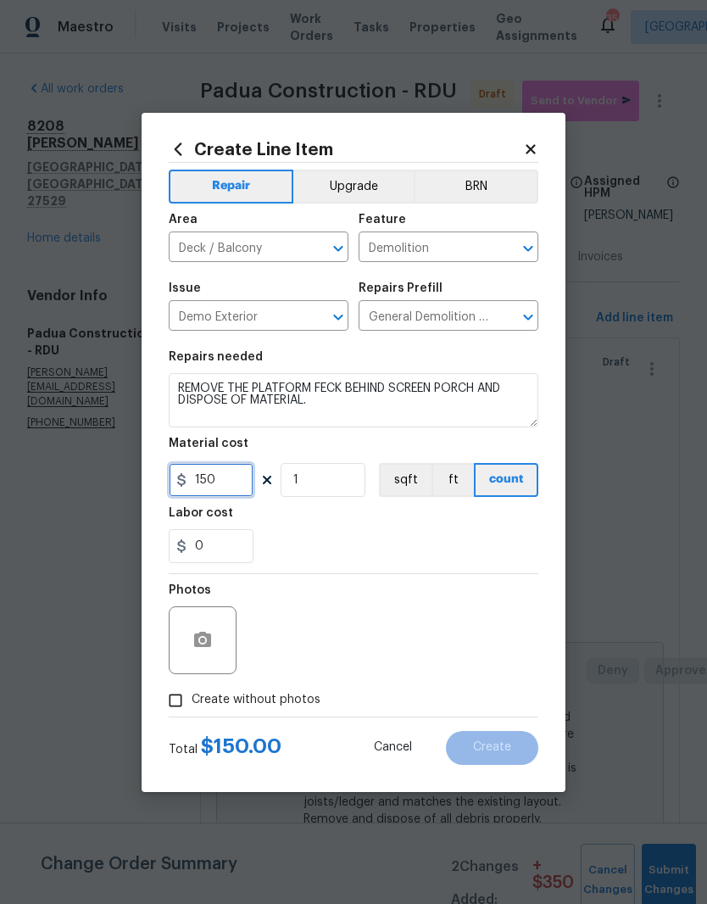
click at [242, 483] on input "150" at bounding box center [211, 480] width 85 height 34
type input "50"
click at [360, 537] on div "0" at bounding box center [354, 546] width 370 height 34
click at [221, 637] on button "button" at bounding box center [202, 640] width 41 height 41
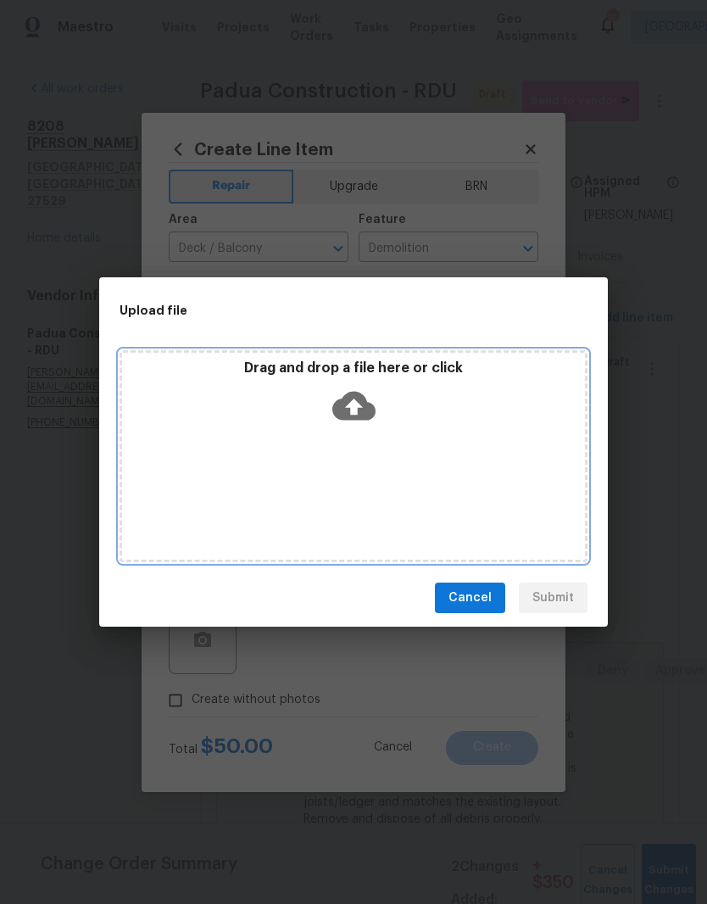
click at [457, 427] on div "Drag and drop a file here or click" at bounding box center [353, 396] width 463 height 73
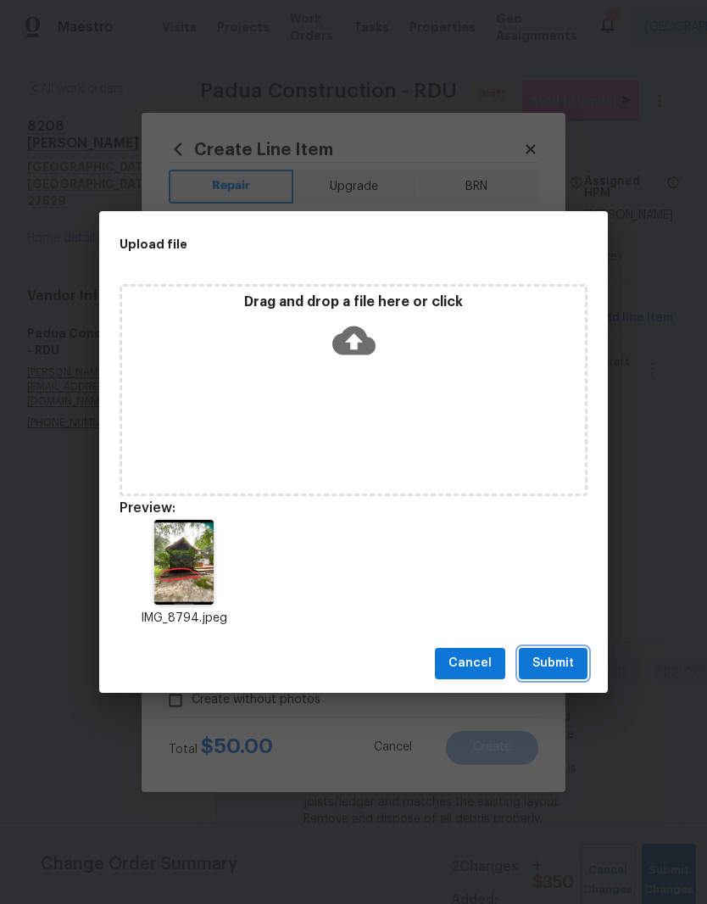
click at [567, 656] on span "Submit" at bounding box center [554, 663] width 42 height 21
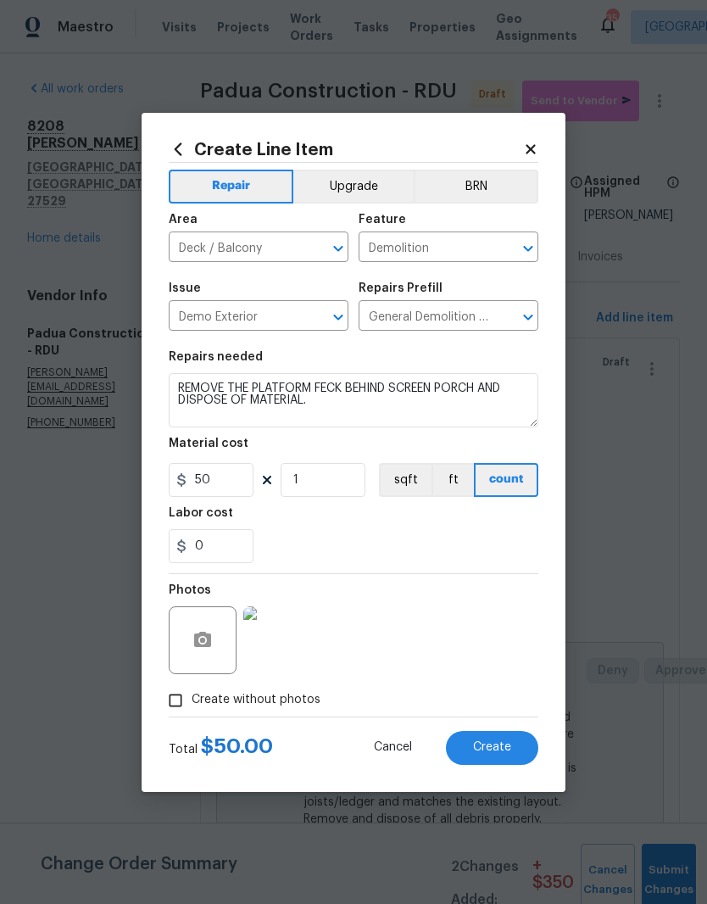
click at [514, 743] on button "Create" at bounding box center [492, 748] width 92 height 34
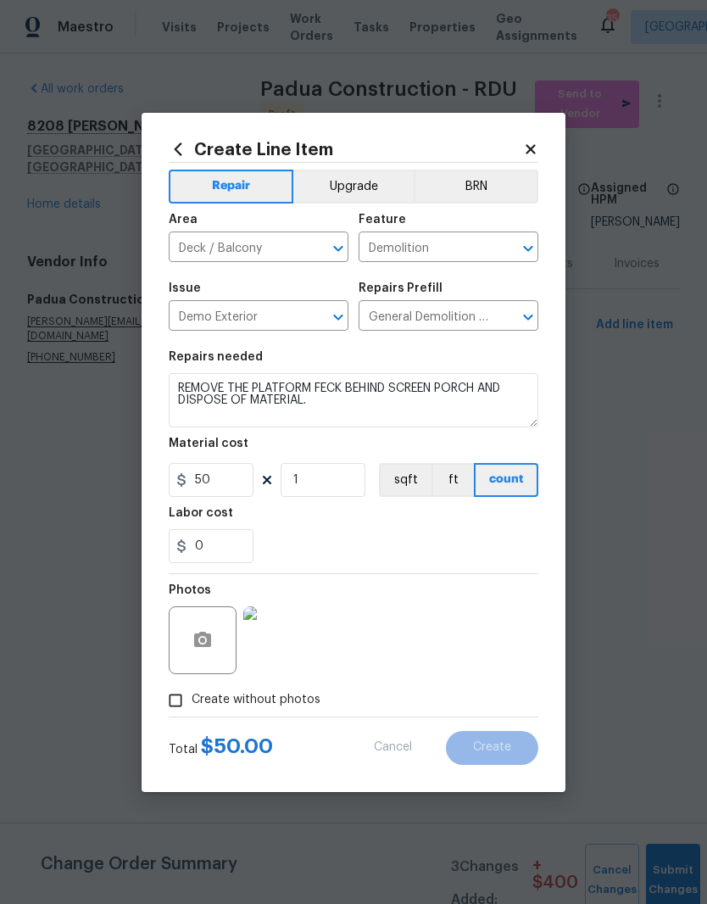
type input "0"
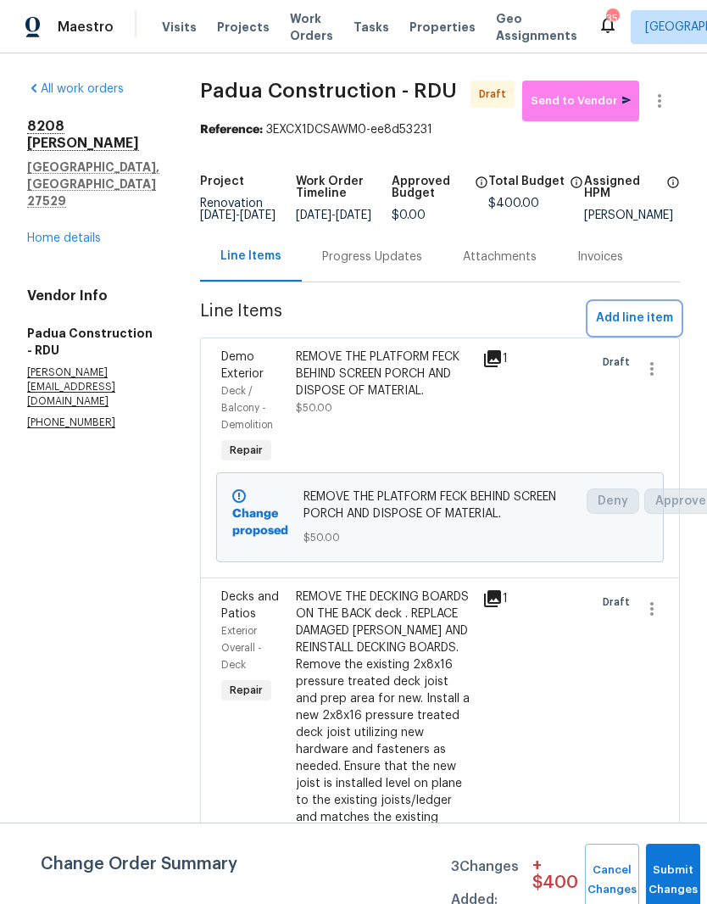
click at [651, 329] on span "Add line item" at bounding box center [634, 318] width 77 height 21
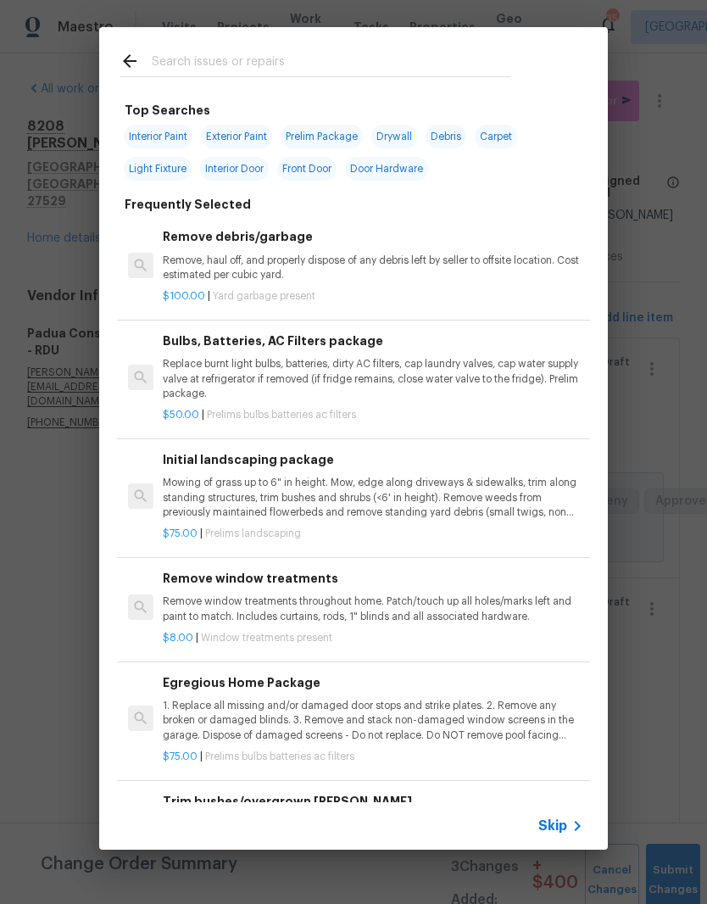
click at [342, 60] on input "text" at bounding box center [332, 63] width 360 height 25
type input "Door"
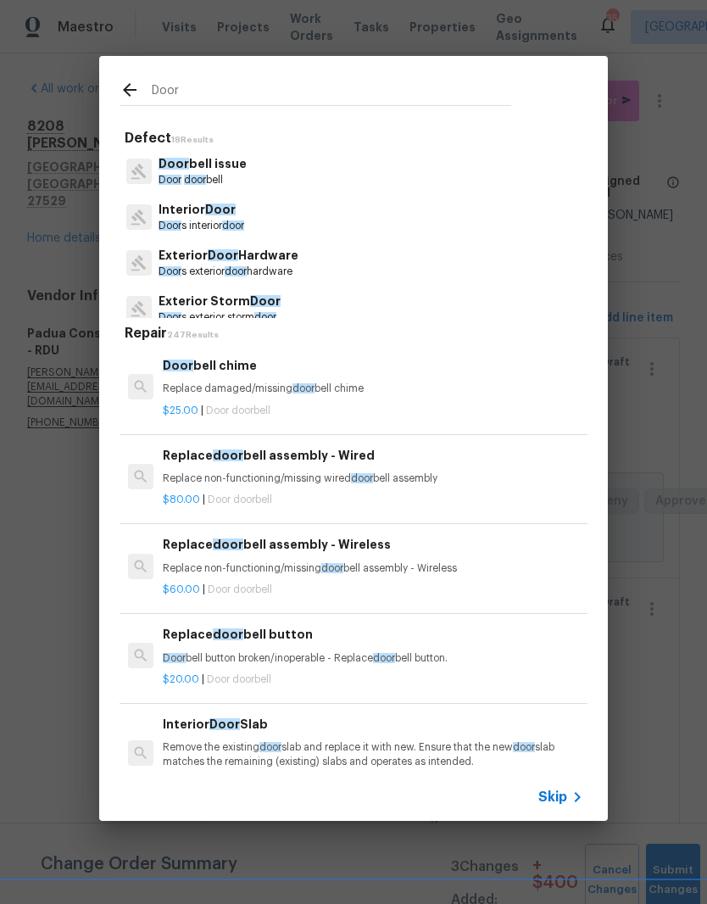
click at [395, 397] on div "$25.00 | Door doorbell" at bounding box center [373, 407] width 421 height 21
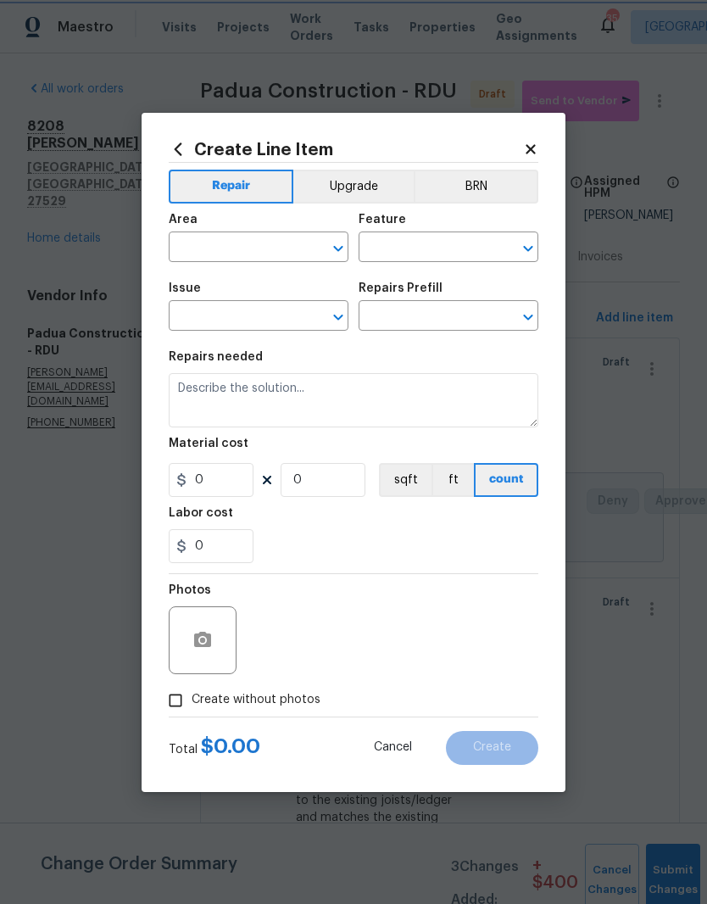
type input "Doorbell issue"
type input "Doorbell chime $25.00"
type textarea "Replace damaged/missing doorbell chime"
type input "25"
type input "1"
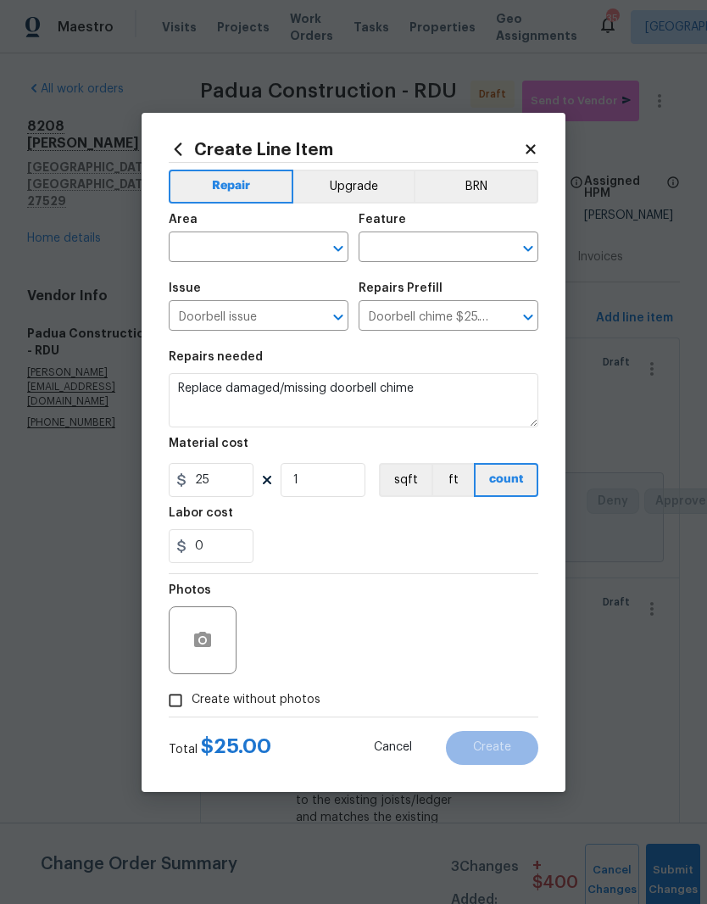
click at [271, 237] on input "text" at bounding box center [235, 249] width 132 height 26
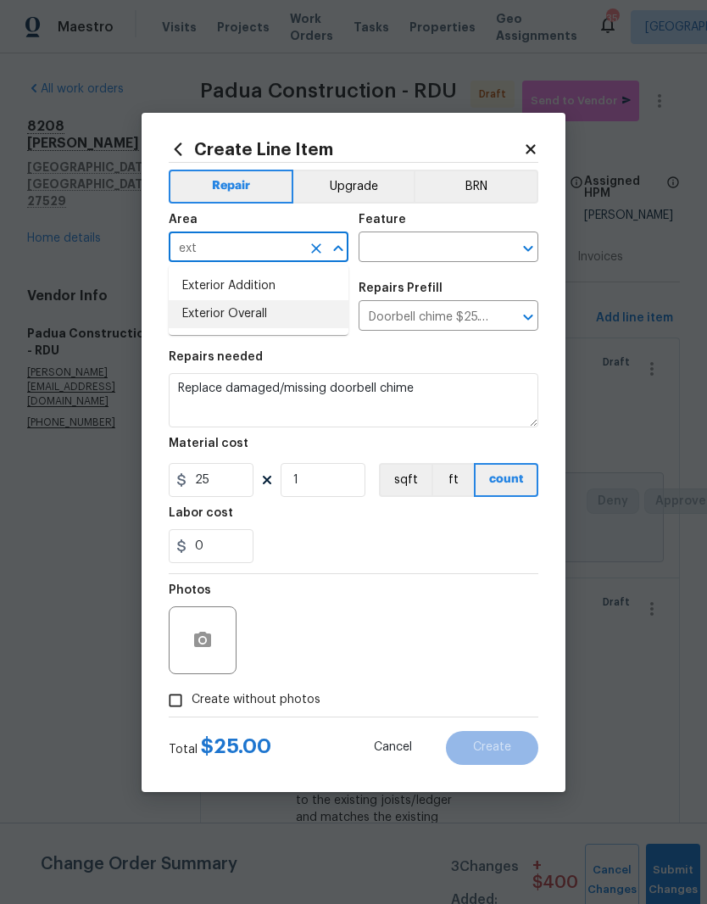
click at [308, 317] on li "Exterior Overall" at bounding box center [259, 314] width 180 height 28
type input "Exterior Overall"
click at [457, 259] on input "text" at bounding box center [425, 249] width 132 height 26
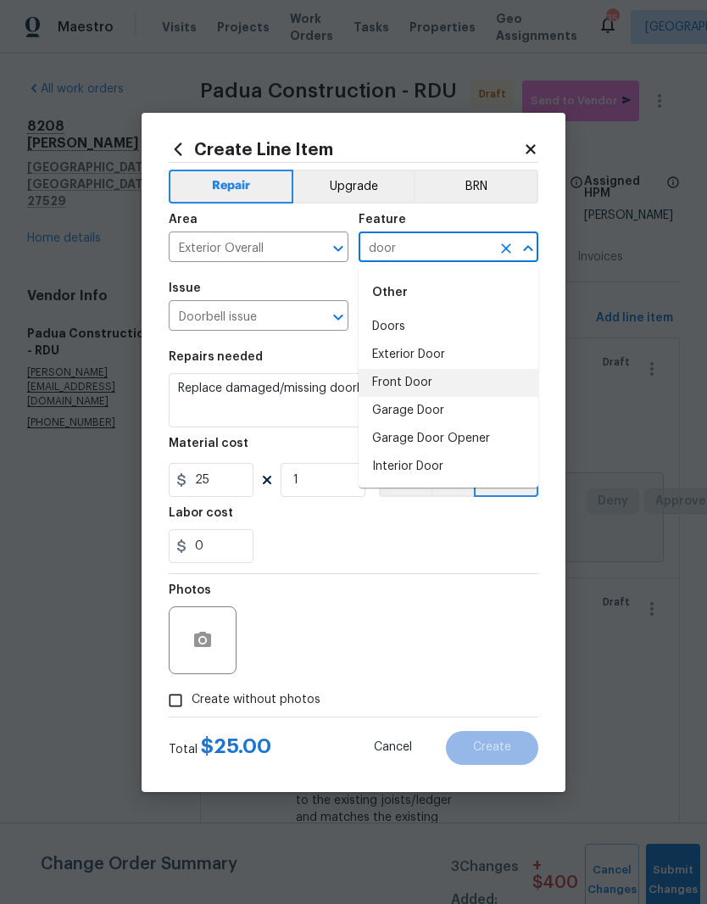
click at [494, 389] on li "Front Door" at bounding box center [449, 383] width 180 height 28
type input "Front Door"
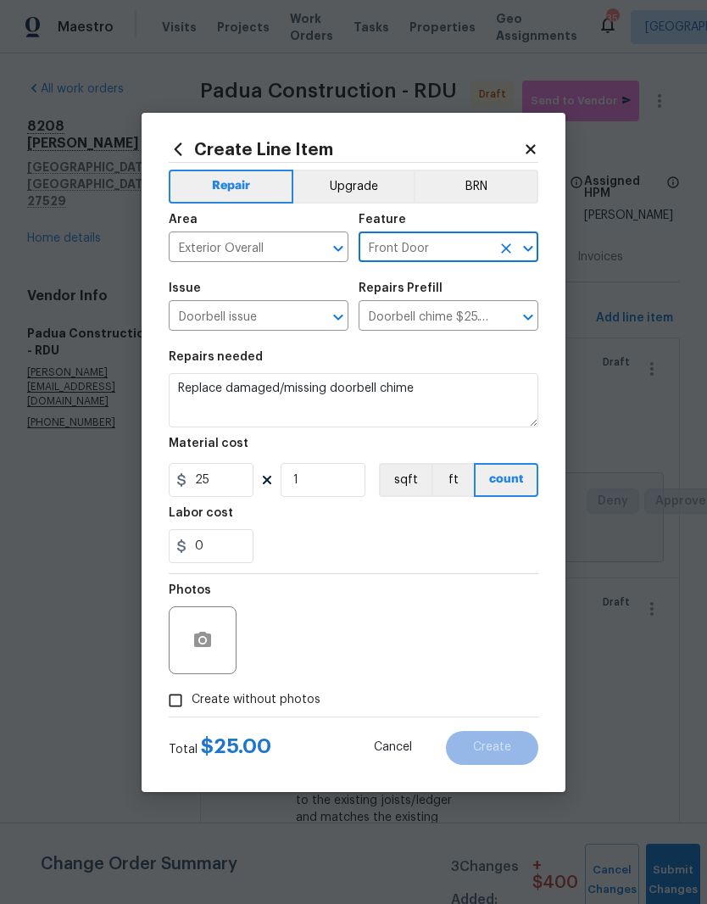
click at [457, 541] on div "0" at bounding box center [354, 546] width 370 height 34
click at [314, 698] on span "Create without photos" at bounding box center [256, 700] width 129 height 18
click at [192, 698] on input "Create without photos" at bounding box center [175, 700] width 32 height 32
checkbox input "true"
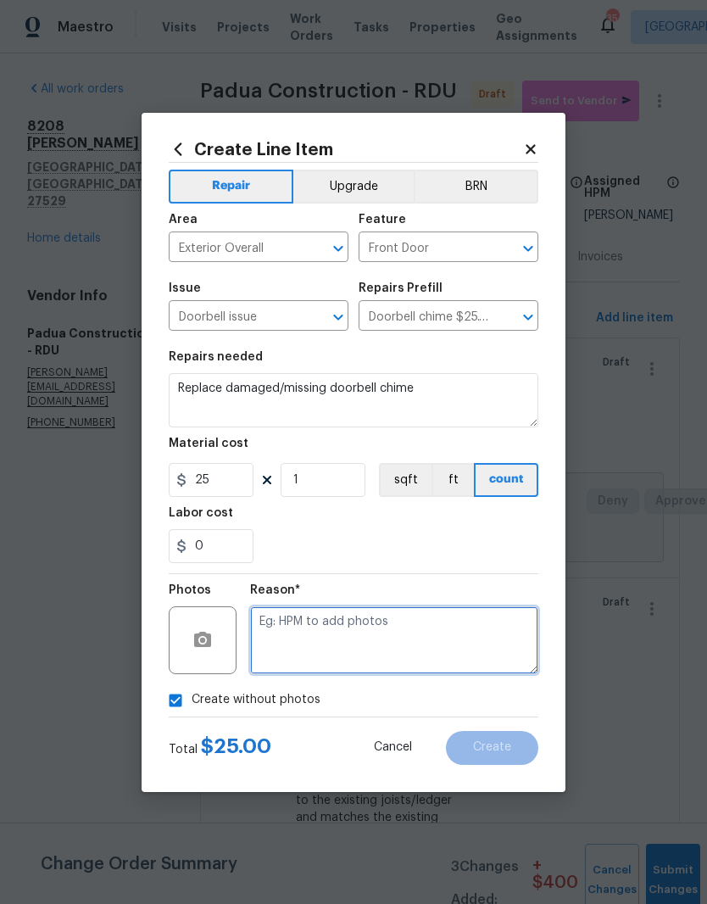
click at [490, 617] on textarea at bounding box center [394, 640] width 288 height 68
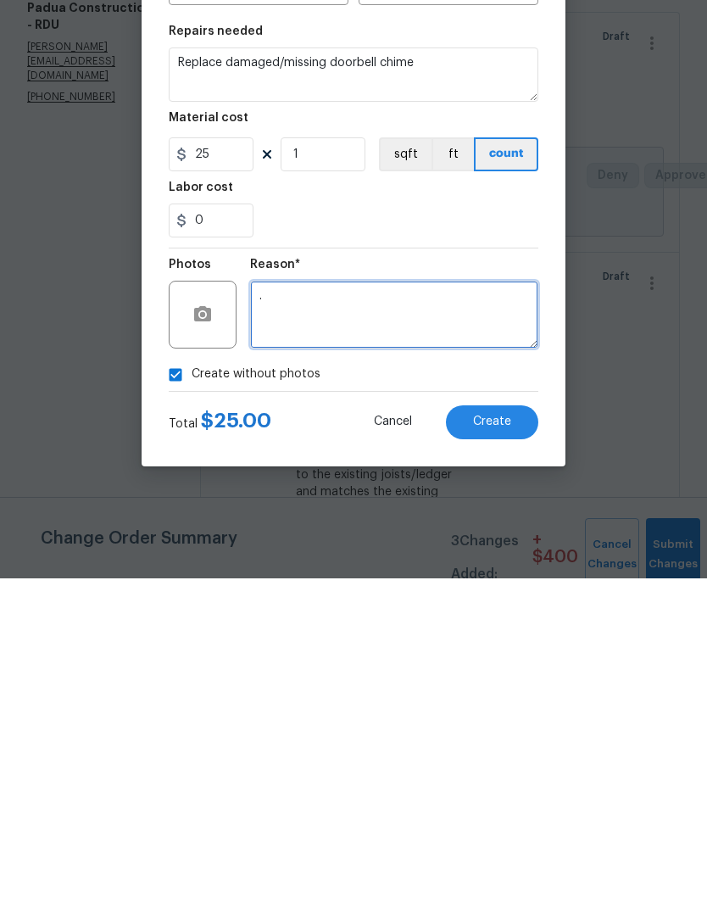
type textarea "."
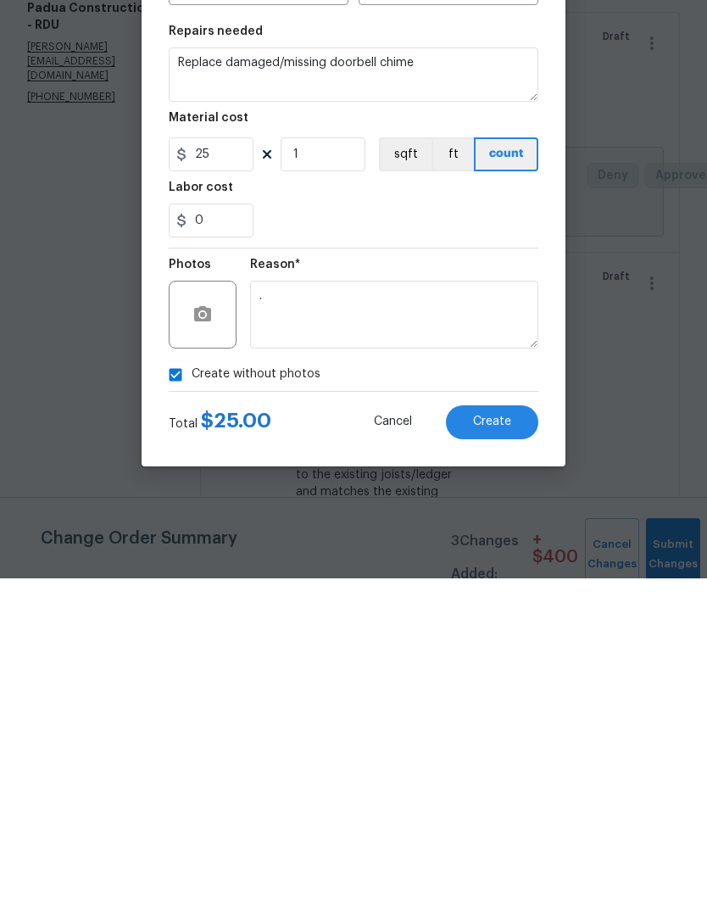
click at [508, 731] on button "Create" at bounding box center [492, 748] width 92 height 34
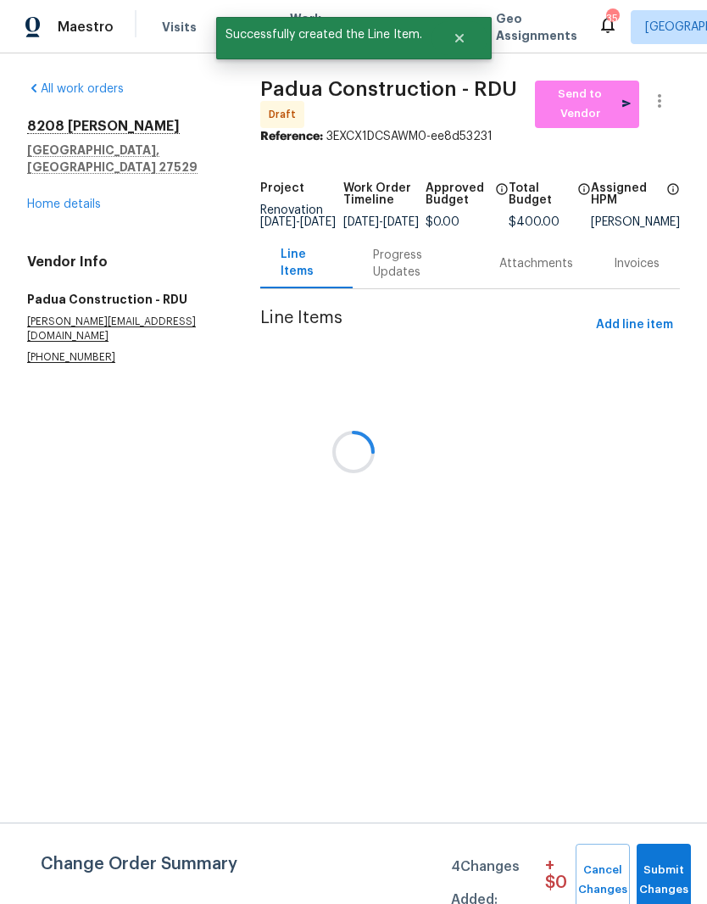
scroll to position [0, 0]
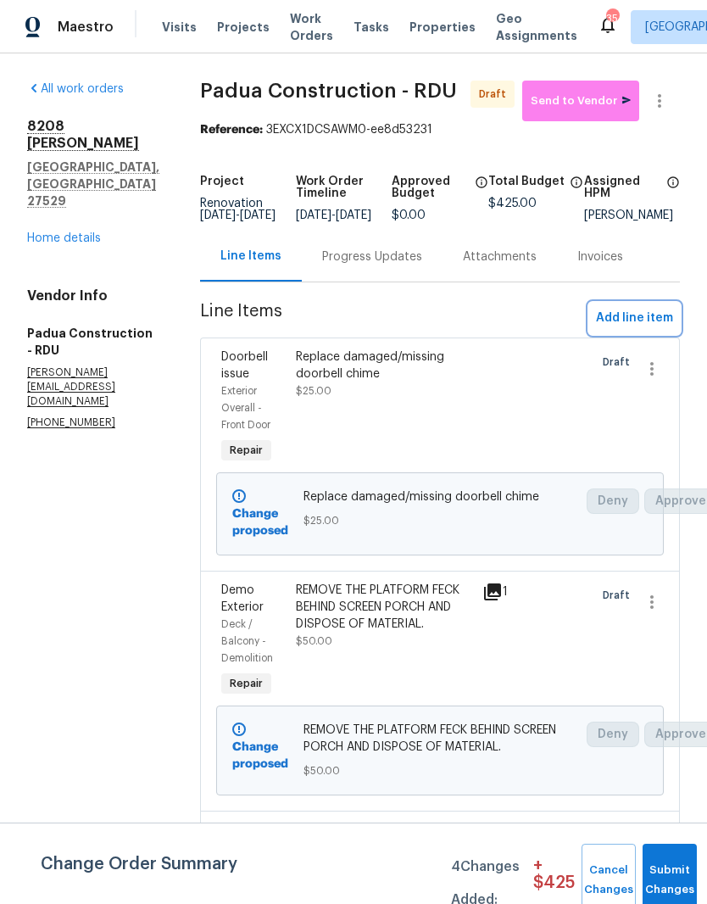
click at [666, 325] on span "Add line item" at bounding box center [634, 318] width 77 height 21
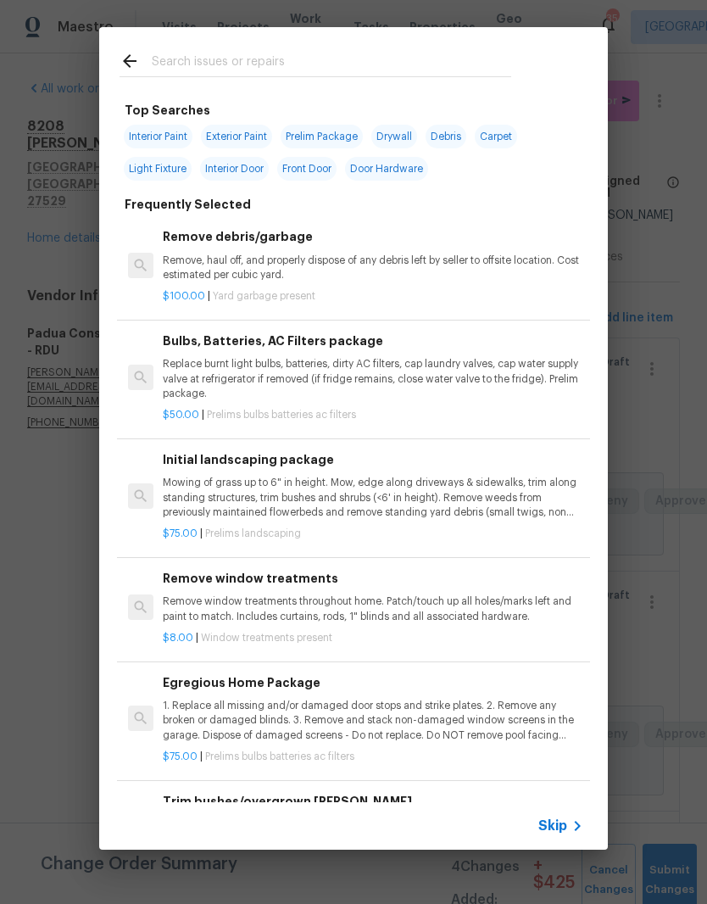
click at [445, 62] on input "text" at bounding box center [332, 63] width 360 height 25
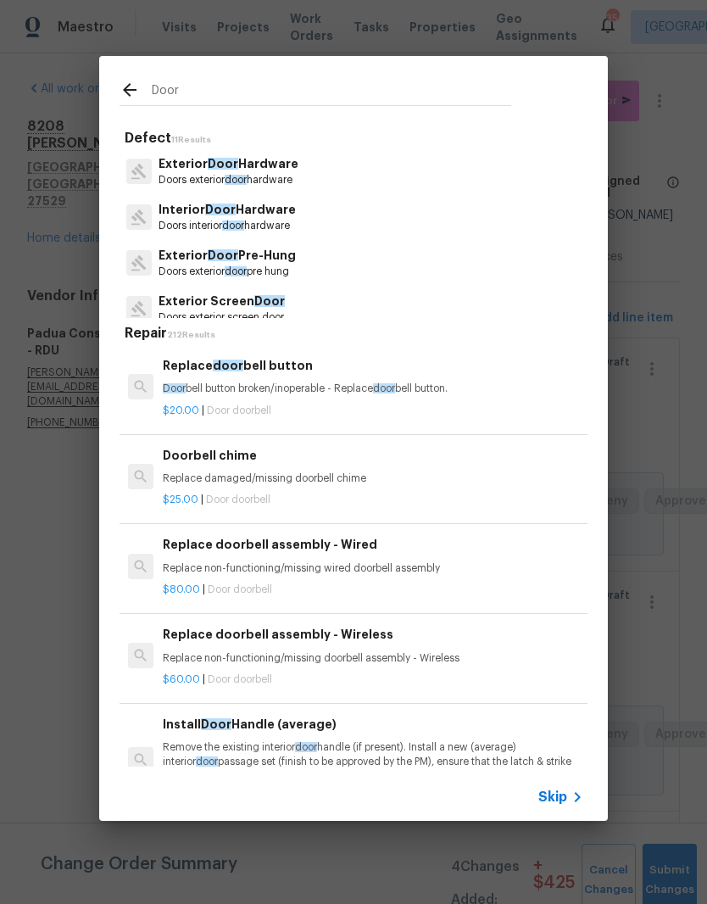
type input "Door"
click at [334, 220] on div "Interior Door Hardware Doors interior door hardware" at bounding box center [354, 217] width 468 height 46
click at [354, 170] on div "Exterior Door Hardware Doors exterior door hardware" at bounding box center [354, 171] width 468 height 46
click at [324, 229] on div "Interior Door Hardware Doors interior door hardware" at bounding box center [354, 217] width 468 height 46
click at [271, 225] on p "Doors interior door hardware" at bounding box center [227, 226] width 137 height 14
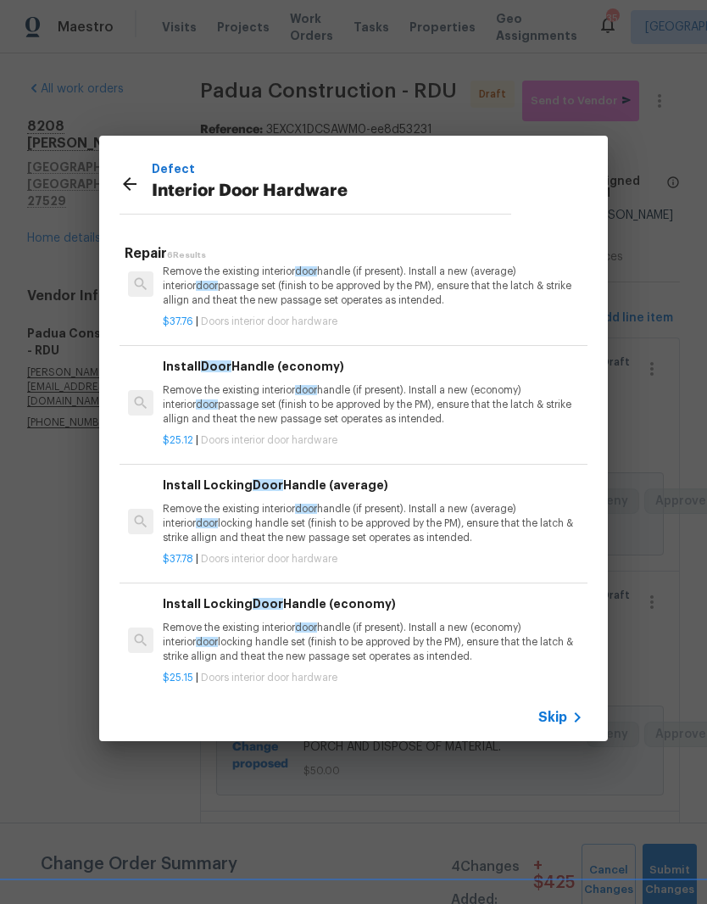
scroll to position [49, 3]
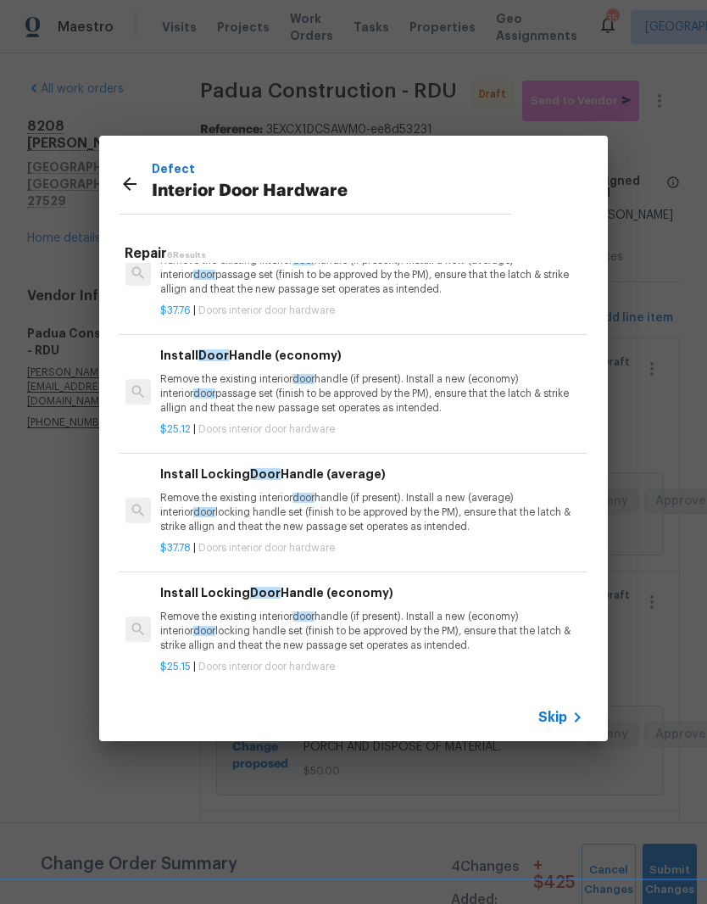
click at [464, 625] on p "Remove the existing interior door handle (if present). Install a new (economy) …" at bounding box center [370, 631] width 421 height 43
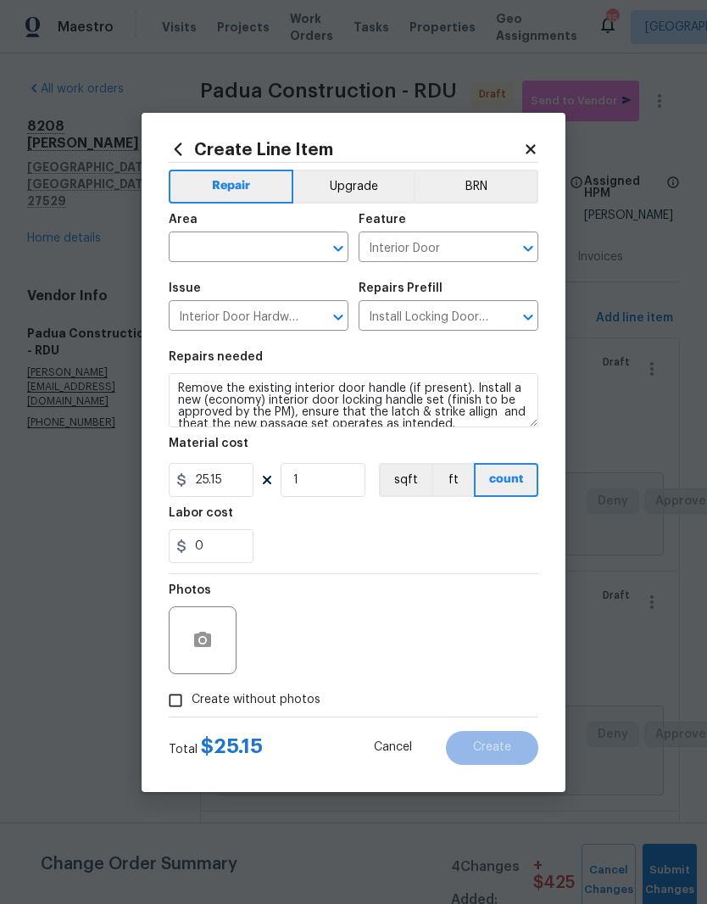
click at [194, 253] on input "text" at bounding box center [235, 249] width 132 height 26
click at [217, 311] on li "Interior Overall" at bounding box center [259, 314] width 180 height 28
type input "Interior Overall"
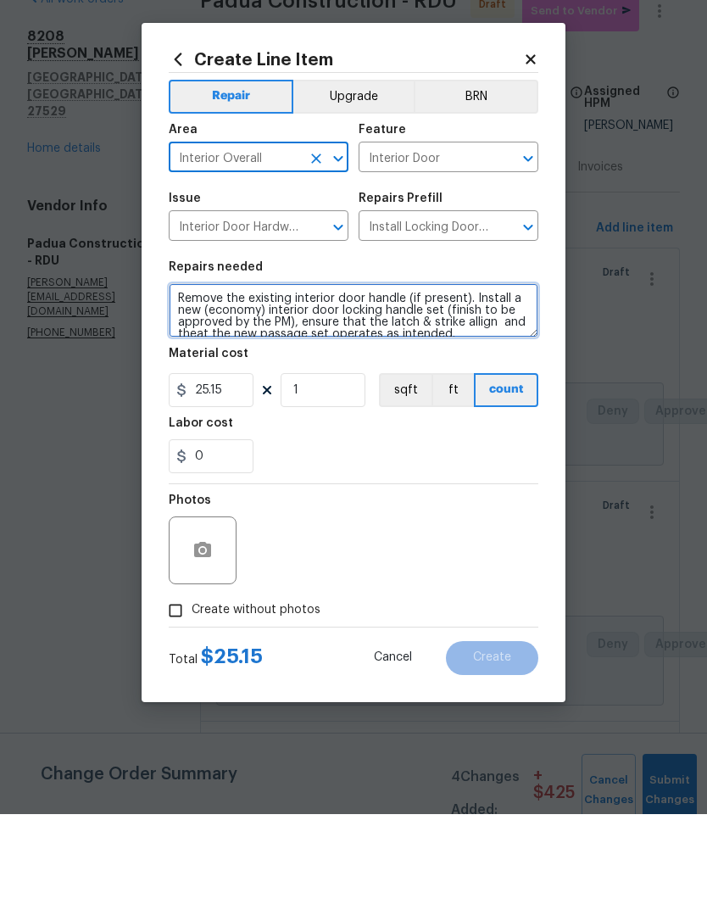
click at [175, 373] on textarea "Remove the existing interior door handle (if present). Install a new (economy) …" at bounding box center [354, 400] width 370 height 54
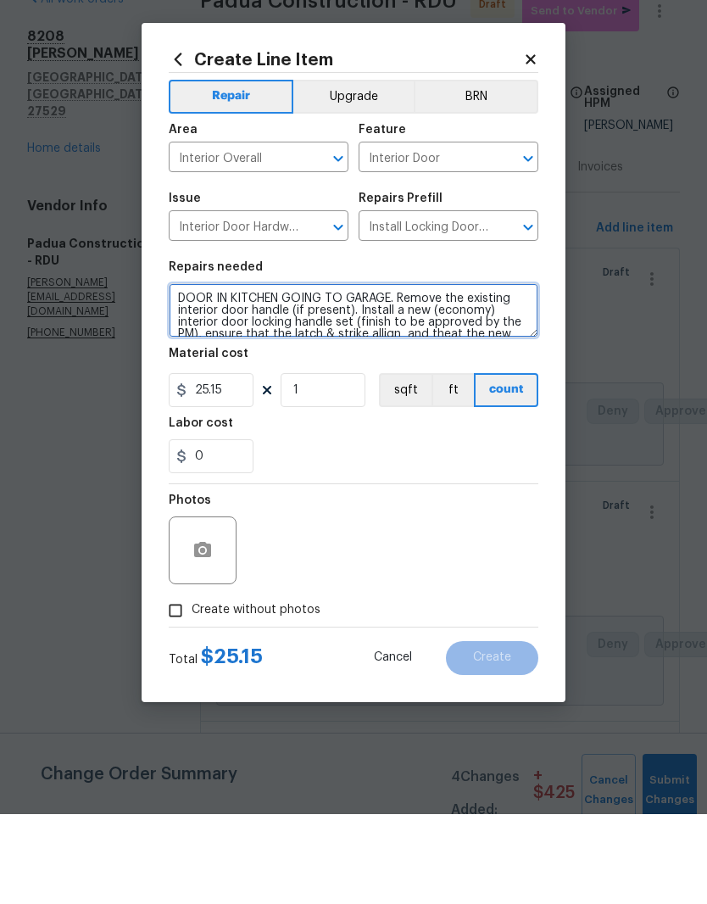
type textarea "DOOR IN KITCHEN GOING TO GARAGE. Remove the existing interior door handle (if p…"
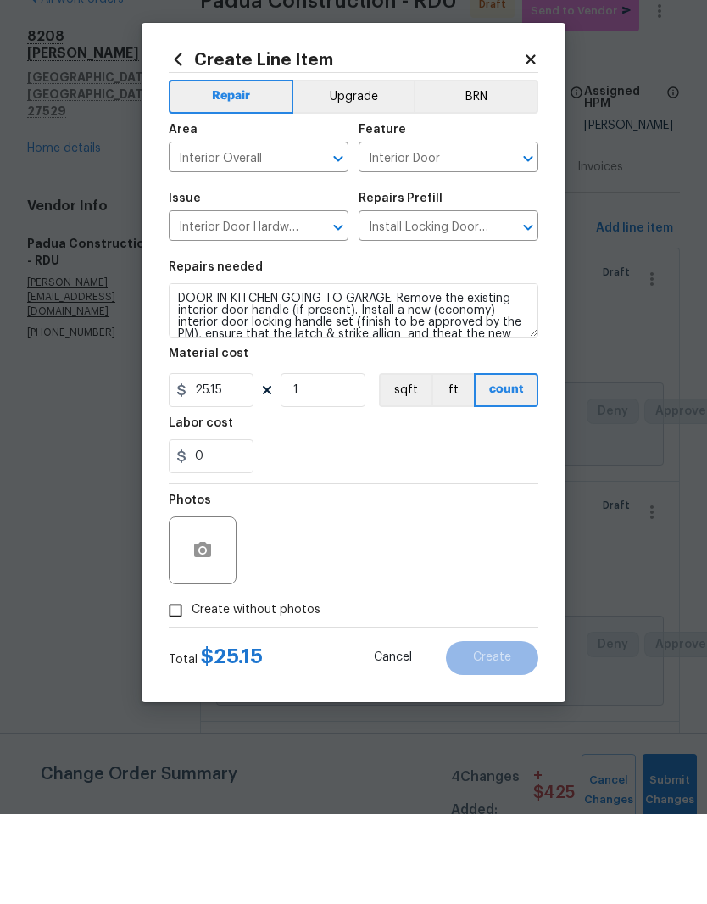
click at [416, 574] on div "Photos" at bounding box center [354, 629] width 370 height 110
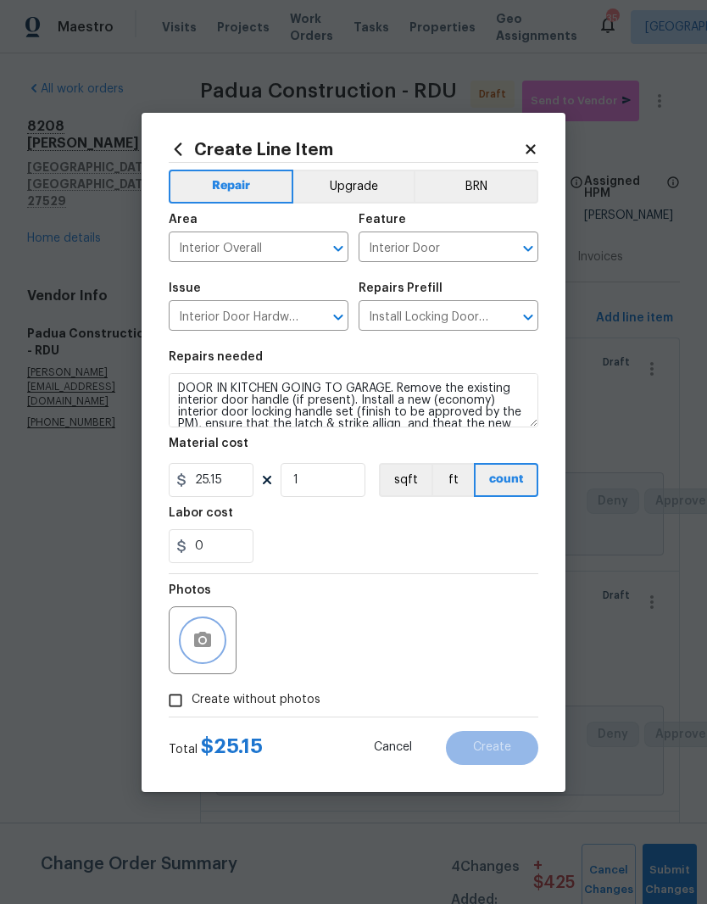
click at [208, 658] on button "button" at bounding box center [202, 640] width 41 height 41
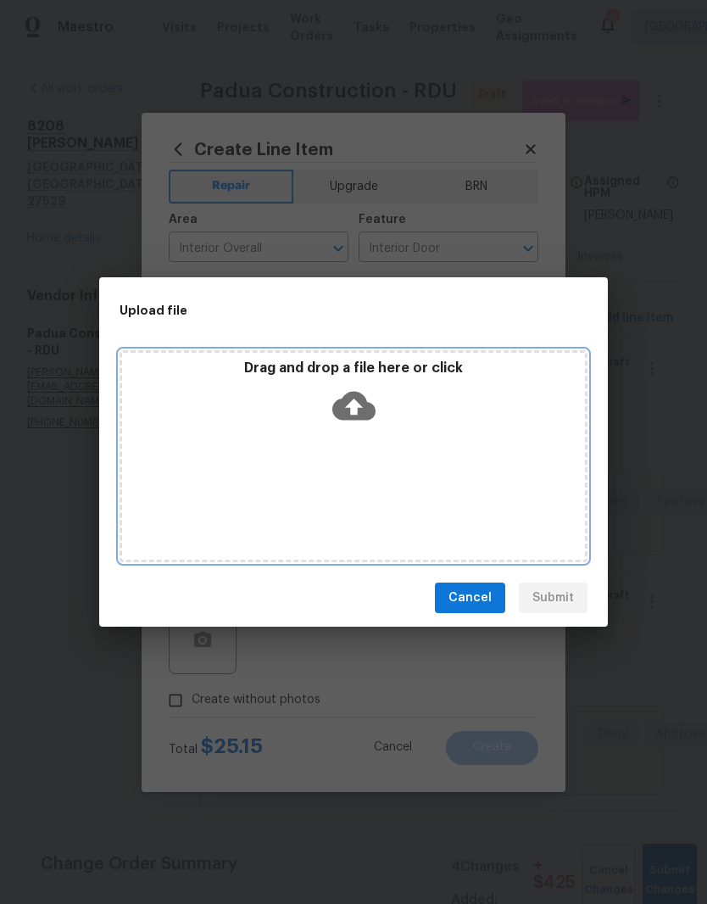
click at [253, 455] on div "Drag and drop a file here or click" at bounding box center [354, 456] width 468 height 212
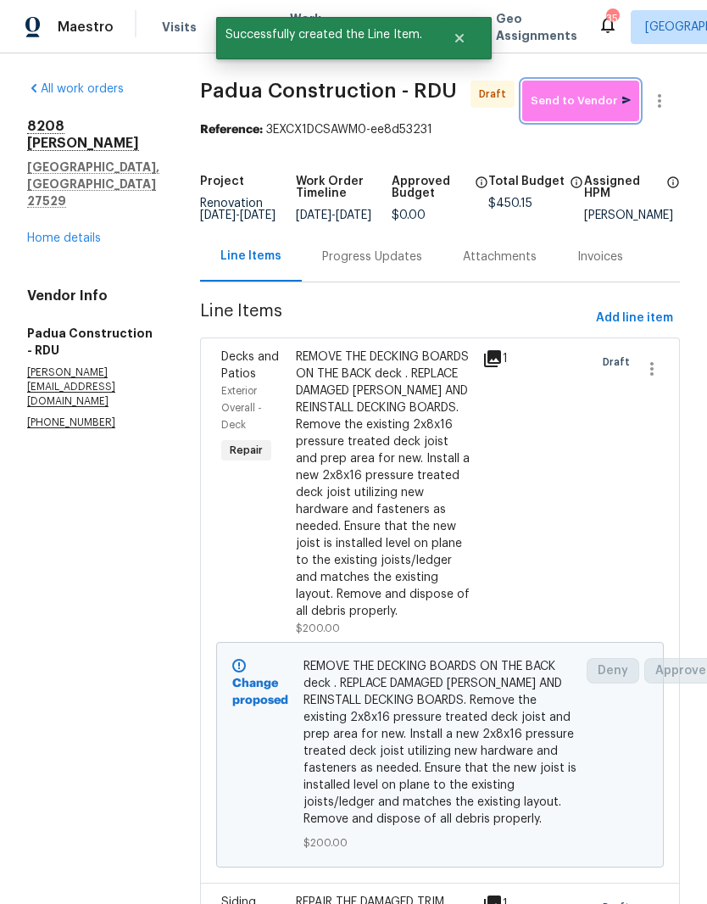
click at [615, 96] on span "Send to Vendor" at bounding box center [581, 102] width 100 height 20
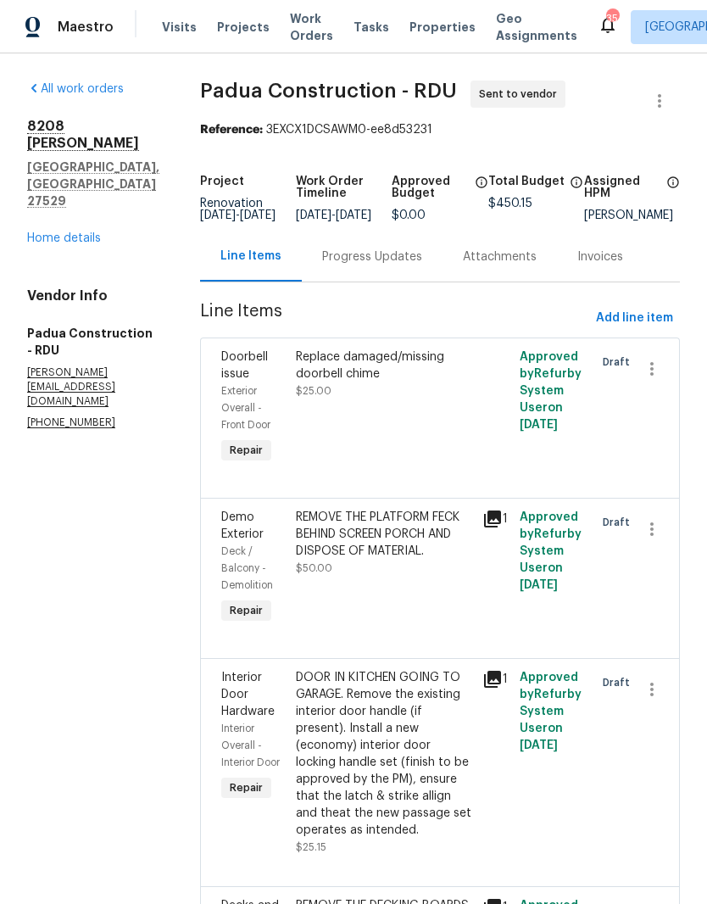
click at [37, 241] on link "Home details" at bounding box center [64, 238] width 74 height 12
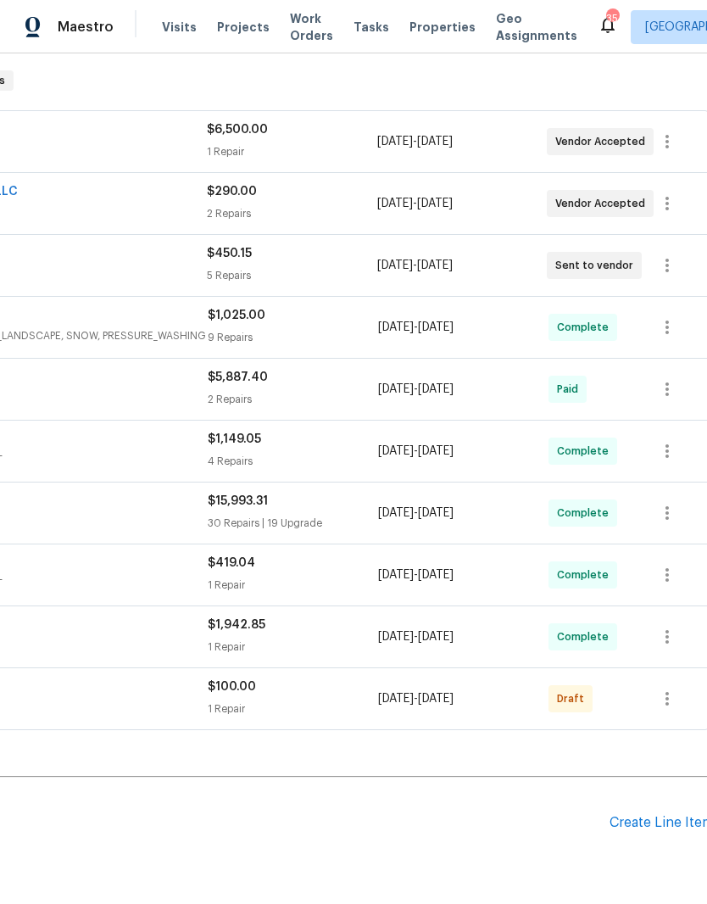
scroll to position [270, 241]
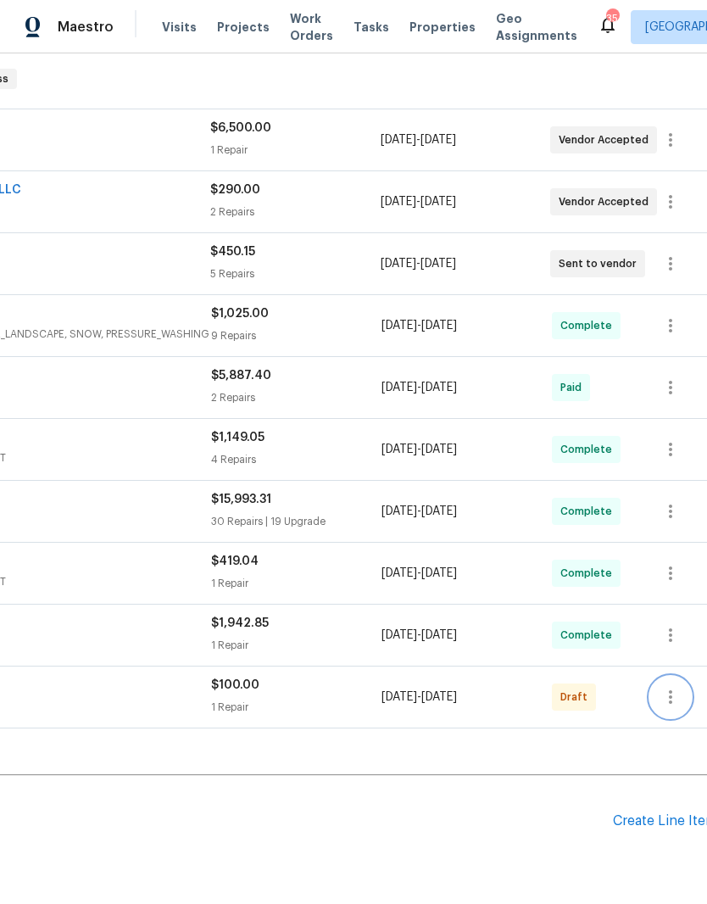
click at [671, 696] on icon "button" at bounding box center [670, 697] width 3 height 14
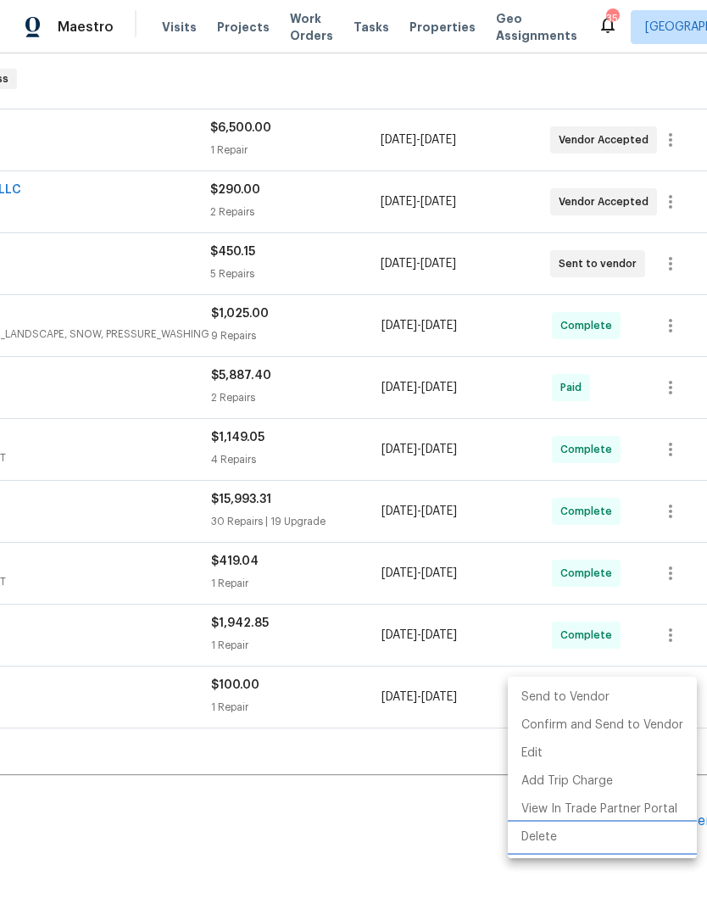
click at [578, 844] on li "Delete" at bounding box center [602, 837] width 189 height 28
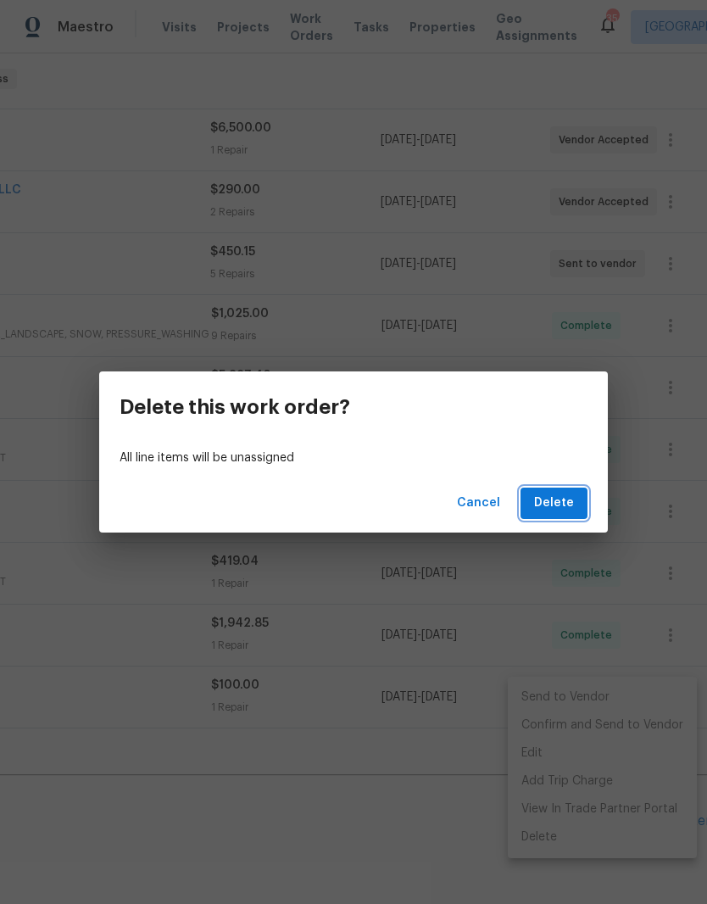
click at [559, 503] on span "Delete" at bounding box center [554, 503] width 40 height 21
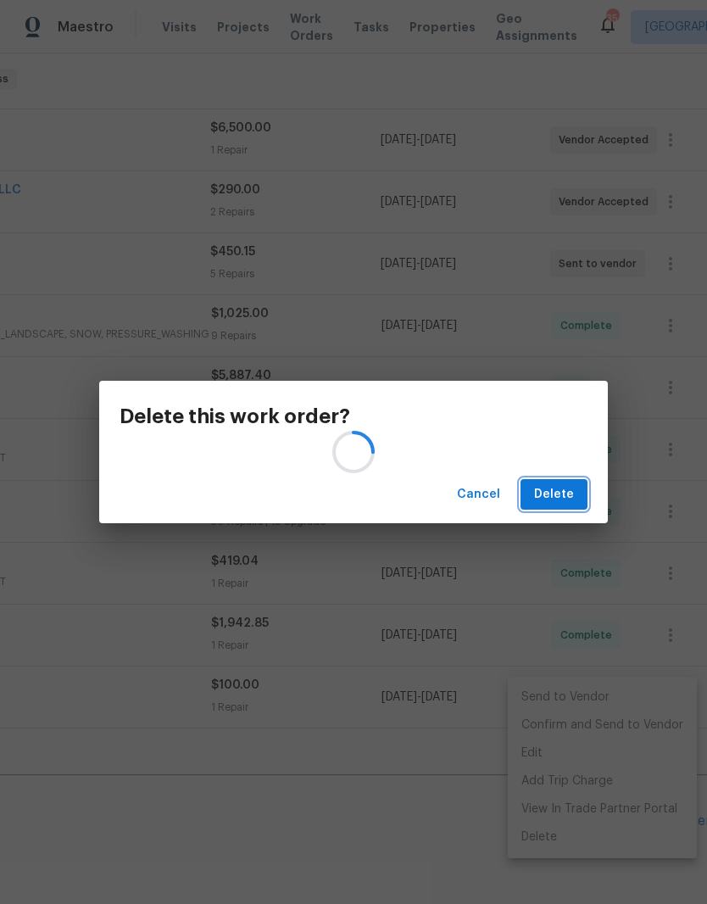
scroll to position [237, 241]
